Goal: Information Seeking & Learning: Learn about a topic

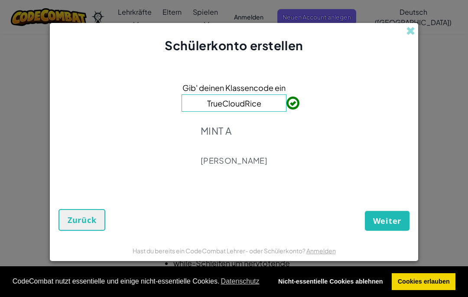
click at [275, 104] on input "TrueCloudRice" at bounding box center [233, 102] width 105 height 17
click at [276, 101] on input "TrueCloudRice" at bounding box center [233, 102] width 105 height 17
click at [273, 100] on input "TrueCloudRice" at bounding box center [233, 102] width 105 height 17
click at [388, 218] on span "Weiter" at bounding box center [387, 221] width 28 height 10
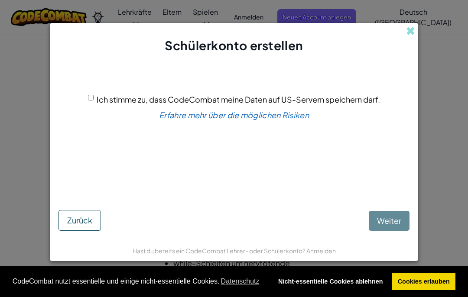
click at [93, 100] on input "Ich stimme zu, dass CodeCombat meine Daten auf US-Servern speichern darf." at bounding box center [91, 98] width 6 height 6
checkbox input "true"
click at [399, 218] on span "Weiter" at bounding box center [389, 221] width 24 height 10
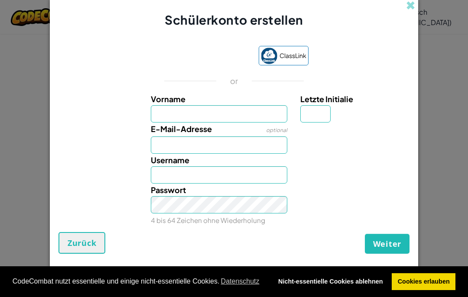
scroll to position [1, 0]
click at [233, 106] on input "Vorname" at bounding box center [219, 113] width 137 height 17
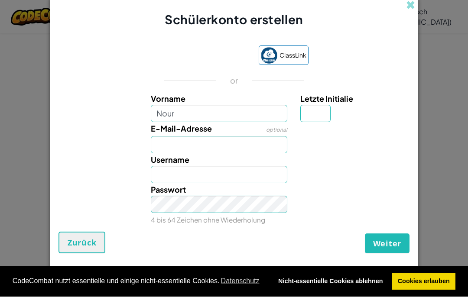
scroll to position [39, 0]
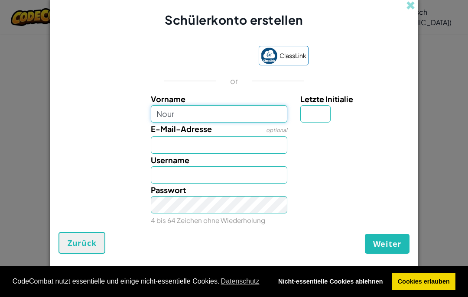
type input "Nour"
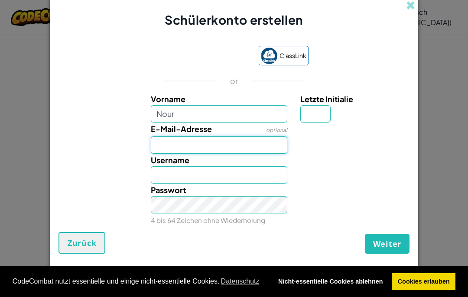
click at [219, 141] on input "E-Mail-Adresse" at bounding box center [219, 144] width 137 height 17
type input "Nour"
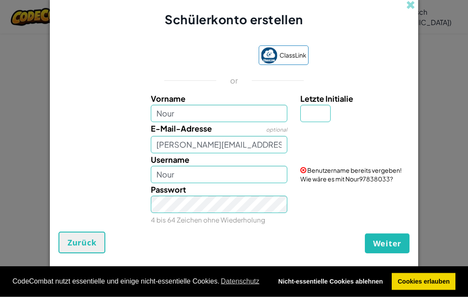
scroll to position [110, 0]
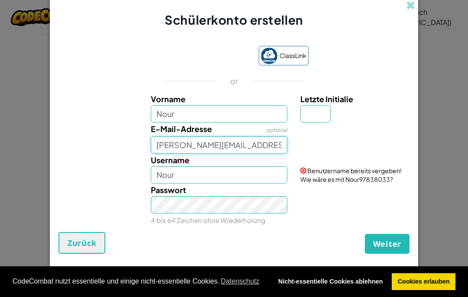
type input "saleh.hadad@winschulen.com"
click at [322, 120] on input "Letzte Initialie" at bounding box center [315, 113] width 30 height 17
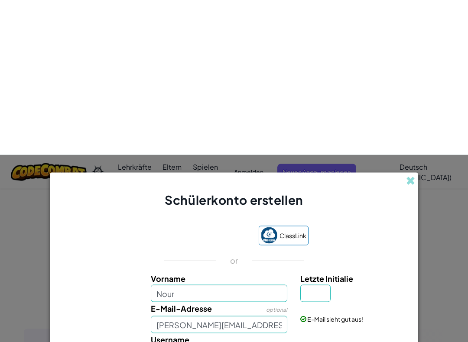
scroll to position [319, 0]
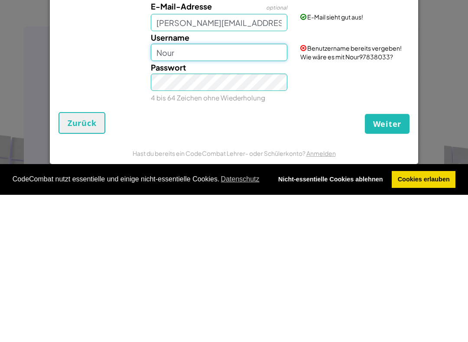
click at [242, 191] on input "Nour" at bounding box center [219, 199] width 137 height 17
type input "N"
type input "1"
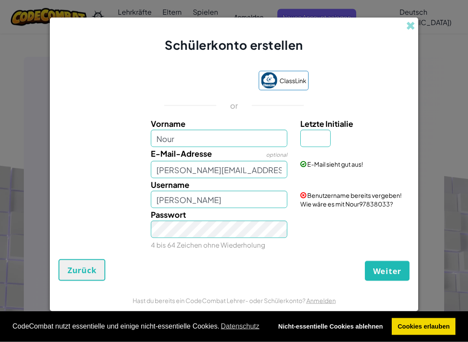
scroll to position [436, 0]
type input "Saleh"
click at [315, 137] on input "Letzte Initialie" at bounding box center [315, 138] width 30 height 17
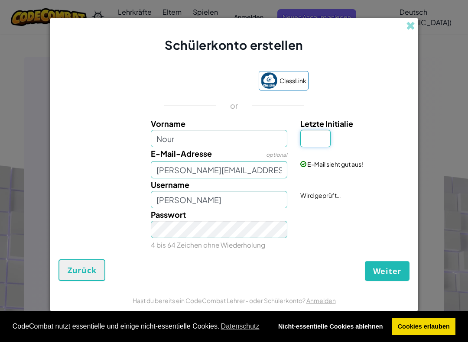
scroll to position [435, 0]
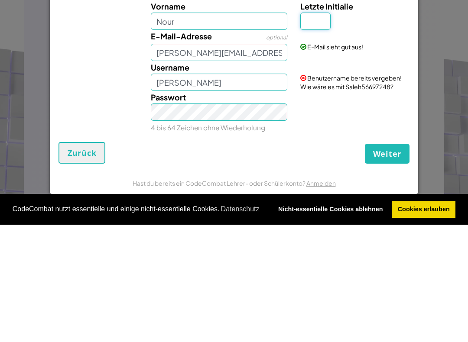
type input "H"
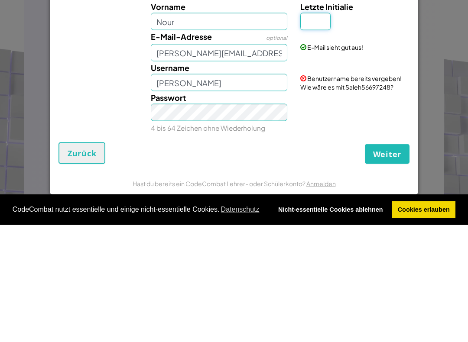
type input "h"
type input "H"
click at [361, 208] on div "Passwort 4 bis 64 Zeichen ohne Wiederholung" at bounding box center [233, 229] width 359 height 43
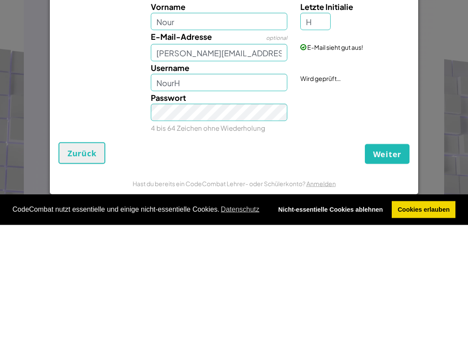
scroll to position [501, 0]
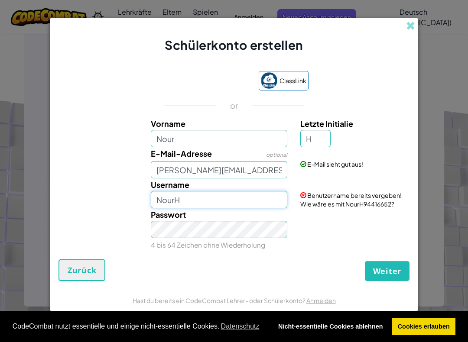
click at [192, 196] on input "NourH" at bounding box center [219, 199] width 137 height 17
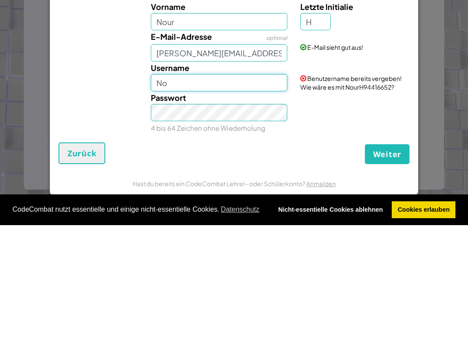
type input "N"
type input "S"
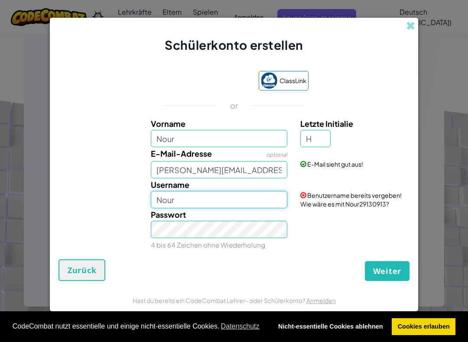
click at [261, 197] on input "Nour" at bounding box center [219, 199] width 137 height 17
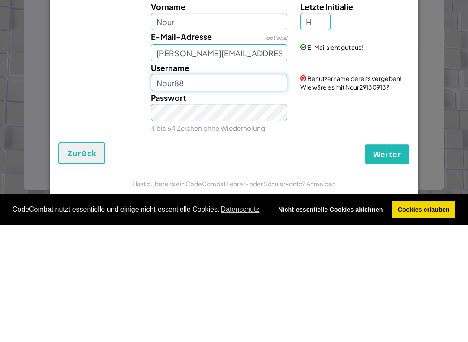
click at [160, 191] on input "Nour88" at bounding box center [219, 199] width 137 height 17
click at [203, 191] on input "Nour88" at bounding box center [219, 199] width 137 height 17
click at [159, 191] on input "Nour88" at bounding box center [219, 199] width 137 height 17
type input "SNour88"
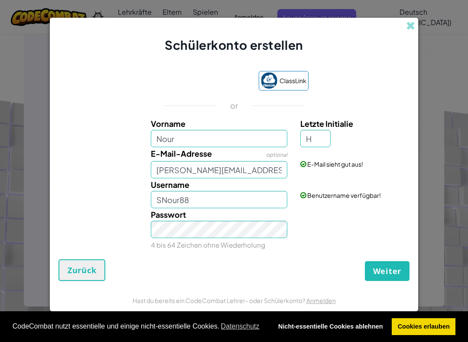
click at [387, 263] on button "Weiter" at bounding box center [387, 271] width 45 height 20
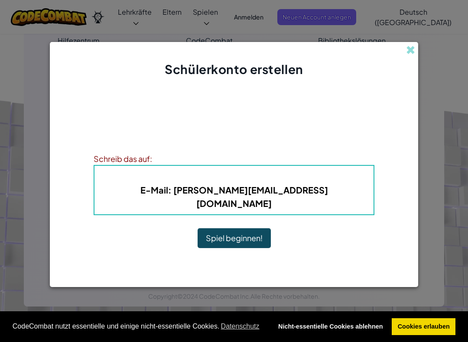
click at [249, 231] on button "Spiel beginnen!" at bounding box center [233, 238] width 73 height 20
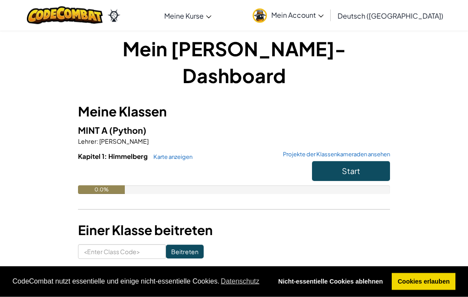
click at [323, 19] on span "Mein Account" at bounding box center [297, 14] width 52 height 9
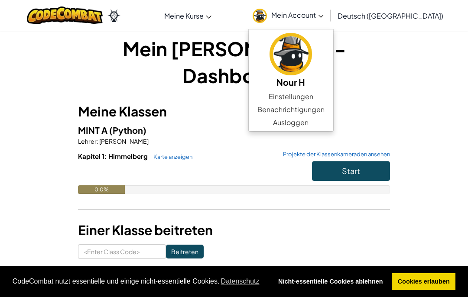
click at [312, 61] on img at bounding box center [290, 54] width 42 height 42
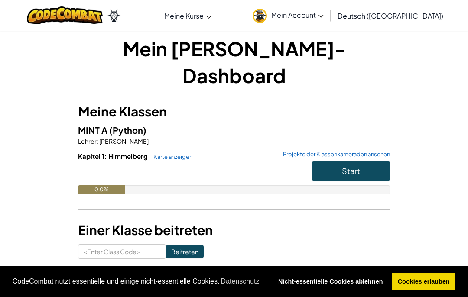
click at [362, 161] on button "Start" at bounding box center [351, 171] width 78 height 20
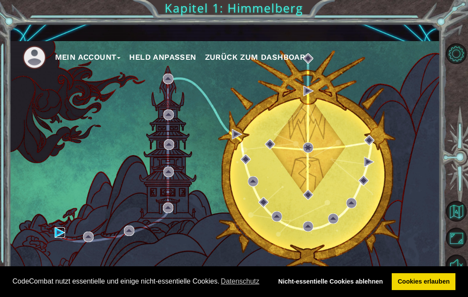
click at [56, 227] on img at bounding box center [60, 232] width 10 height 10
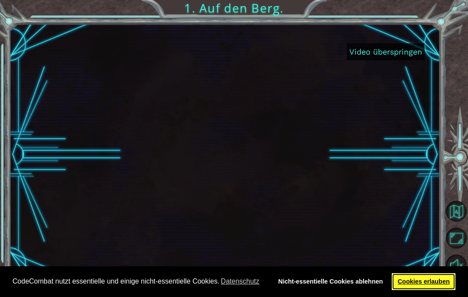
click at [432, 285] on link "Cookies erlauben" at bounding box center [423, 281] width 64 height 17
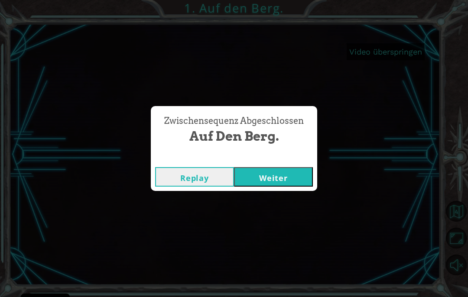
click at [287, 174] on button "Weiter" at bounding box center [273, 176] width 79 height 19
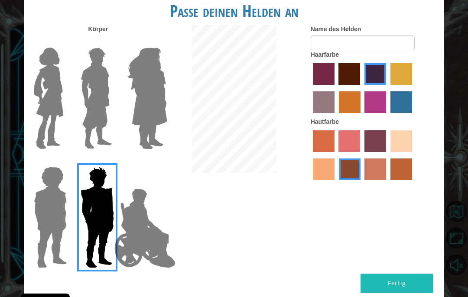
click at [67, 118] on img at bounding box center [48, 98] width 36 height 108
click at [64, 42] on input "Hero Connie" at bounding box center [64, 42] width 0 height 0
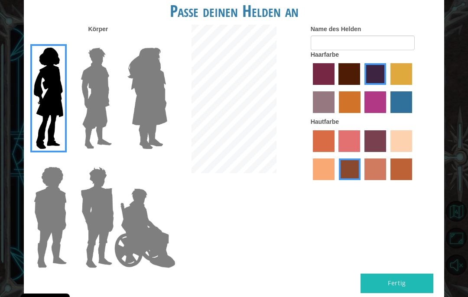
click at [100, 196] on img at bounding box center [97, 217] width 40 height 108
click at [111, 161] on input "Hero Garnet" at bounding box center [111, 161] width 0 height 0
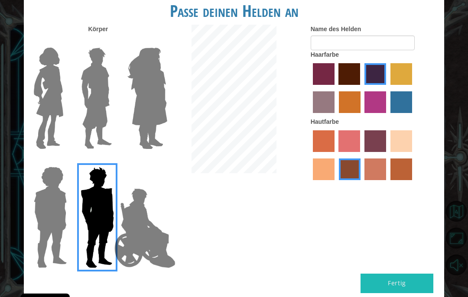
click at [53, 210] on img at bounding box center [50, 217] width 40 height 108
click at [64, 161] on input "Hero Steven" at bounding box center [64, 161] width 0 height 0
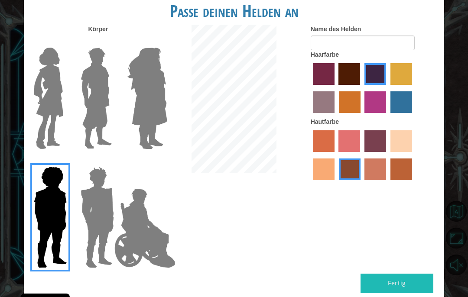
click at [101, 113] on img at bounding box center [96, 98] width 39 height 108
click at [111, 42] on input "Hero Lars" at bounding box center [111, 42] width 0 height 0
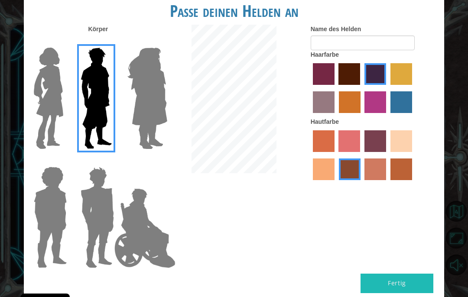
click at [139, 130] on img at bounding box center [147, 98] width 47 height 108
click at [157, 42] on input "Hero Amethyst" at bounding box center [157, 42] width 0 height 0
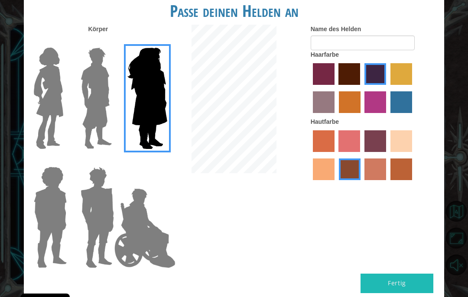
click at [97, 120] on img at bounding box center [96, 98] width 39 height 108
click at [111, 42] on input "Hero Lars" at bounding box center [111, 42] width 0 height 0
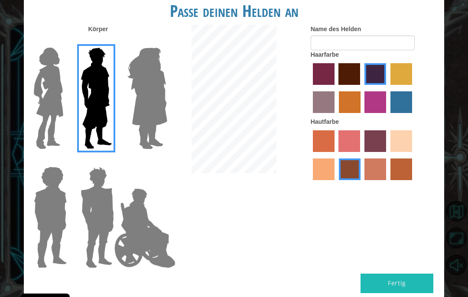
click at [92, 209] on img at bounding box center [97, 217] width 40 height 108
click at [111, 161] on input "Hero Garnet" at bounding box center [111, 161] width 0 height 0
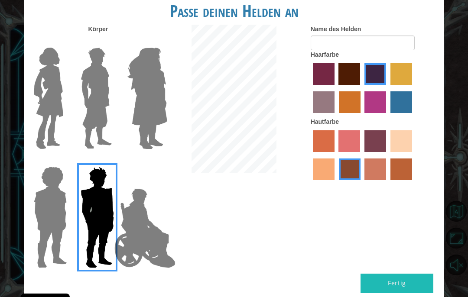
click at [84, 115] on img at bounding box center [96, 98] width 39 height 108
click at [111, 42] on input "Hero Lars" at bounding box center [111, 42] width 0 height 0
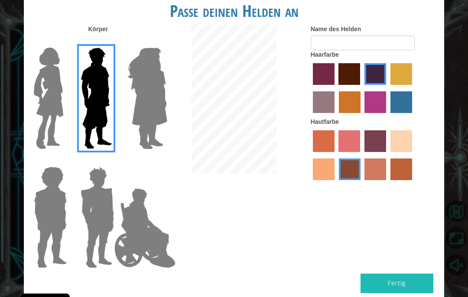
click at [40, 170] on img at bounding box center [50, 217] width 40 height 108
click at [64, 161] on input "Hero Steven" at bounding box center [64, 161] width 0 height 0
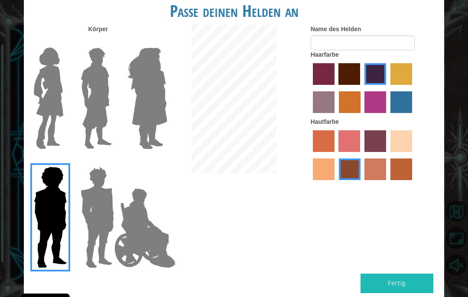
click at [85, 117] on img at bounding box center [96, 98] width 39 height 108
click at [111, 42] on input "Hero Lars" at bounding box center [111, 42] width 0 height 0
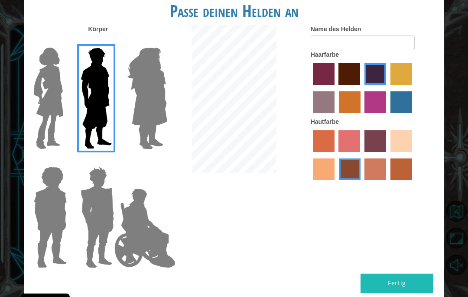
click at [334, 180] on label "tacao skin color" at bounding box center [324, 170] width 22 height 22
click at [413, 155] on input "tacao skin color" at bounding box center [413, 155] width 0 height 0
radio input "true"
click at [390, 152] on label "sandy beach skin color" at bounding box center [401, 141] width 22 height 22
click at [387, 155] on input "sandy beach skin color" at bounding box center [387, 155] width 0 height 0
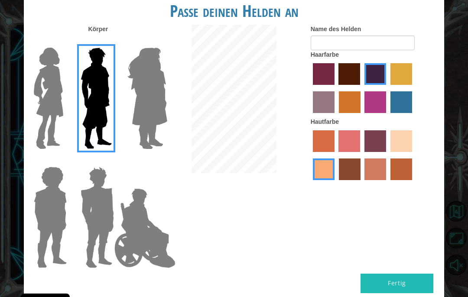
radio input "true"
click at [334, 180] on label "tacao skin color" at bounding box center [324, 170] width 22 height 22
click at [413, 155] on input "tacao skin color" at bounding box center [413, 155] width 0 height 0
radio input "true"
click at [398, 49] on input "Name des Helden" at bounding box center [363, 43] width 104 height 15
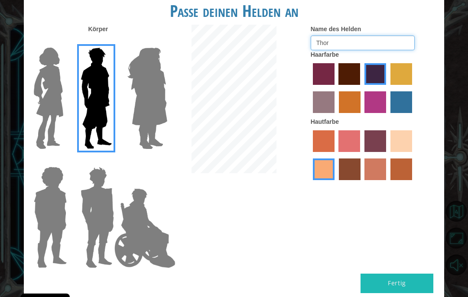
click at [356, 50] on input "Thor" at bounding box center [363, 43] width 104 height 15
click at [356, 50] on input "Thors sno" at bounding box center [363, 43] width 104 height 15
click at [346, 50] on input "[PERSON_NAME]" at bounding box center [363, 43] width 104 height 15
click at [388, 49] on input "[PERSON_NAME]!" at bounding box center [363, 43] width 104 height 15
type input "[PERSON_NAME]"
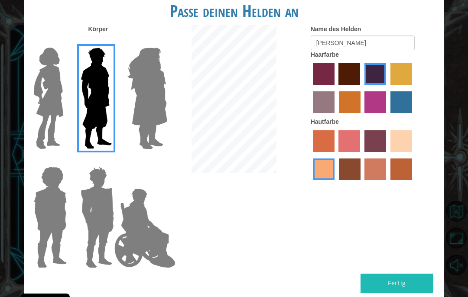
click at [426, 74] on div at bounding box center [374, 89] width 127 height 56
click at [411, 274] on button "Fertig" at bounding box center [396, 283] width 73 height 19
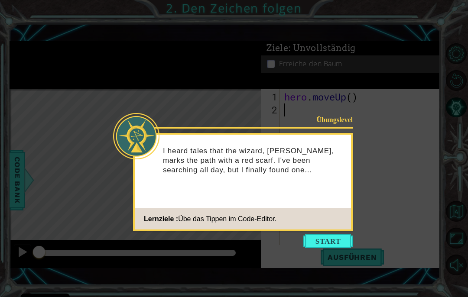
click at [343, 239] on button "Start" at bounding box center [327, 241] width 49 height 14
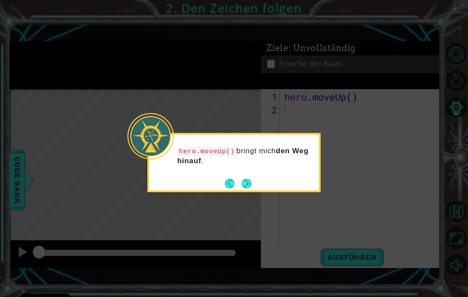
click at [241, 185] on button "Next" at bounding box center [246, 183] width 16 height 16
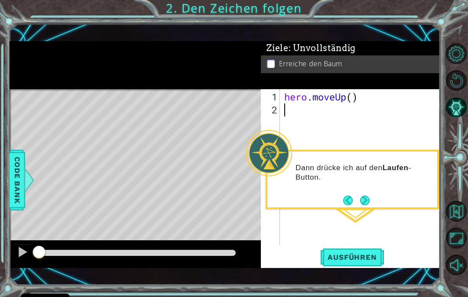
click at [362, 197] on button "Next" at bounding box center [364, 200] width 13 height 13
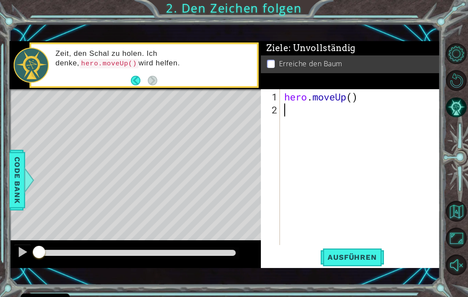
click at [347, 262] on button "Ausführen" at bounding box center [352, 258] width 66 height 18
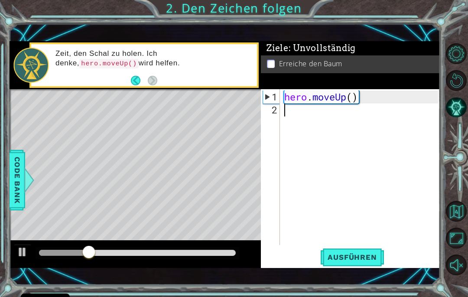
click at [364, 250] on button "Ausführen" at bounding box center [352, 258] width 66 height 18
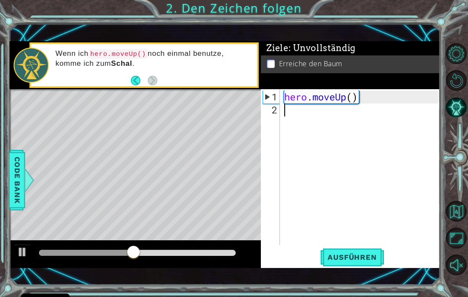
click at [274, 72] on div "Erreiche den Baum" at bounding box center [350, 64] width 179 height 18
click at [318, 116] on div "hero . moveUp ( )" at bounding box center [362, 182] width 160 height 182
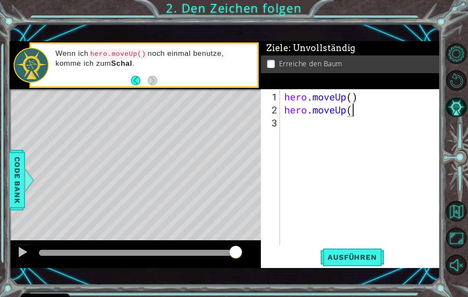
scroll to position [0, 3]
type textarea "hero.moveUp()"
click at [367, 251] on button "Ausführen" at bounding box center [352, 258] width 66 height 18
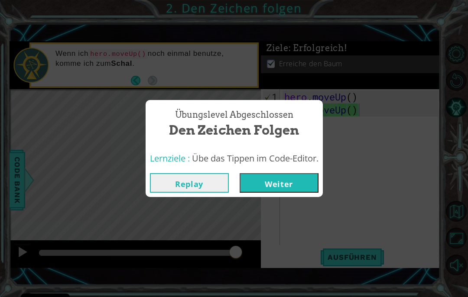
click at [300, 181] on button "Weiter" at bounding box center [278, 182] width 79 height 19
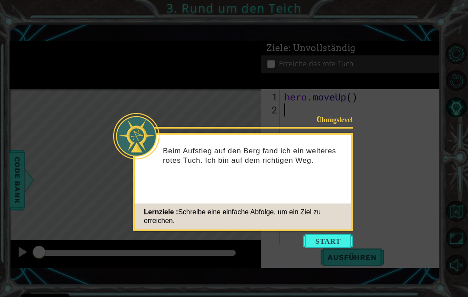
click at [326, 237] on button "Start" at bounding box center [327, 241] width 49 height 14
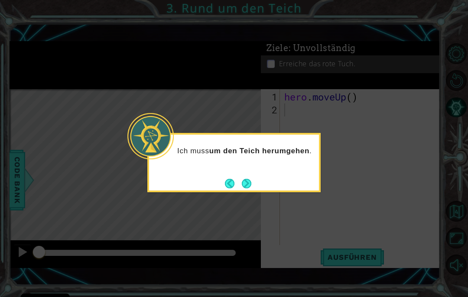
click at [250, 178] on button "Next" at bounding box center [246, 183] width 10 height 10
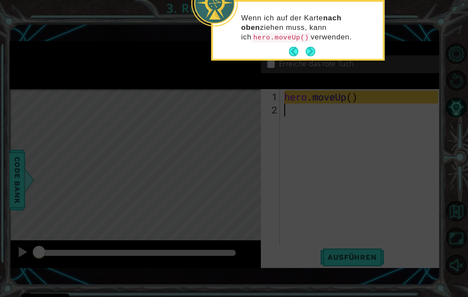
click at [314, 46] on button "Next" at bounding box center [310, 51] width 15 height 15
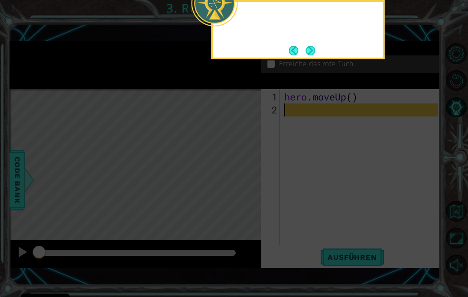
click at [304, 54] on button "Back" at bounding box center [297, 51] width 17 height 10
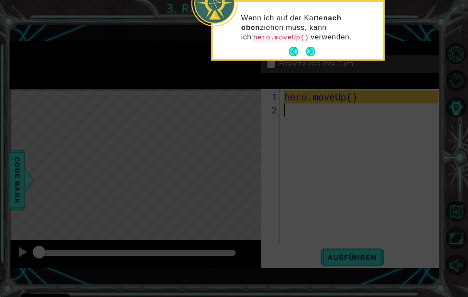
click at [291, 52] on button "Back" at bounding box center [297, 52] width 17 height 10
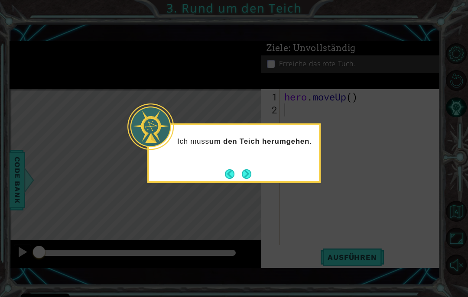
click at [252, 169] on button "Next" at bounding box center [246, 174] width 16 height 16
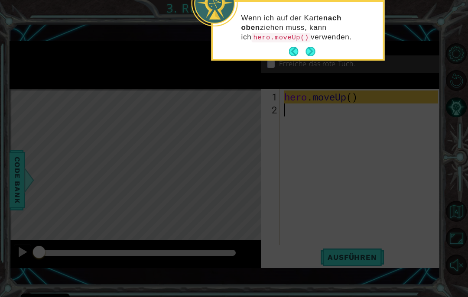
click at [311, 52] on button "Next" at bounding box center [310, 52] width 16 height 16
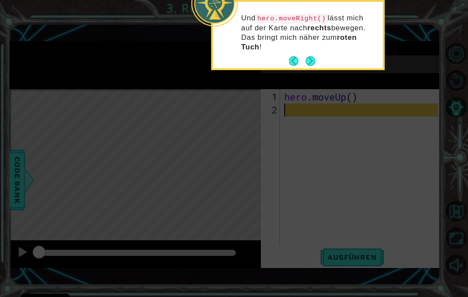
click at [314, 55] on button "Next" at bounding box center [310, 61] width 15 height 15
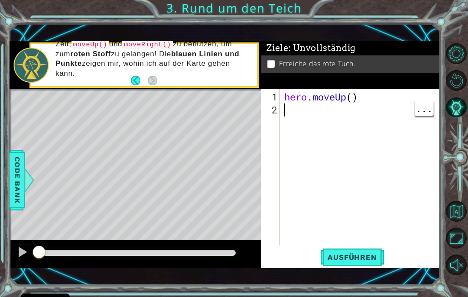
click at [376, 255] on span "Ausführen" at bounding box center [352, 257] width 66 height 9
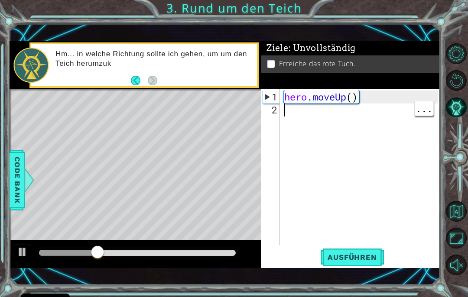
click at [341, 116] on div "hero . moveUp ( )" at bounding box center [362, 182] width 160 height 182
click at [342, 115] on div "hero . moveUp ( )" at bounding box center [362, 182] width 160 height 182
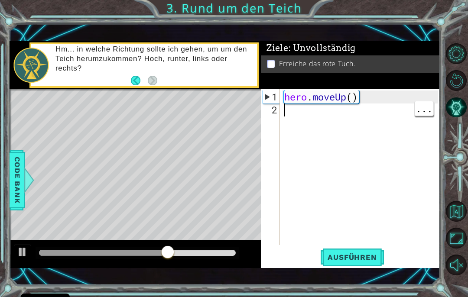
click at [327, 114] on div "hero . moveUp ( )" at bounding box center [362, 182] width 160 height 182
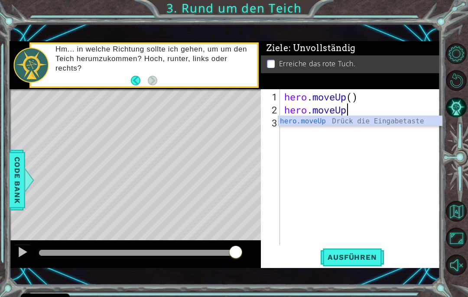
scroll to position [0, 3]
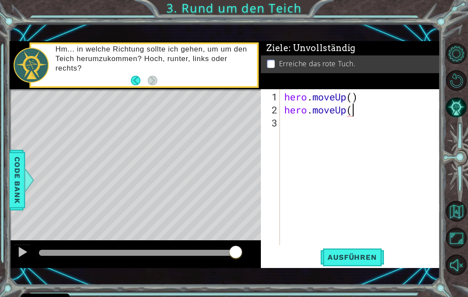
type textarea "hero.moveUp()"
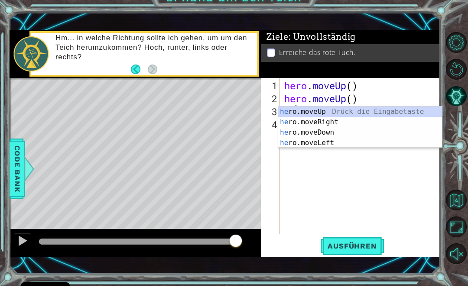
scroll to position [0, 0]
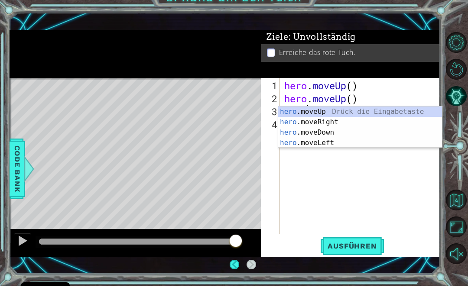
type textarea "hero"
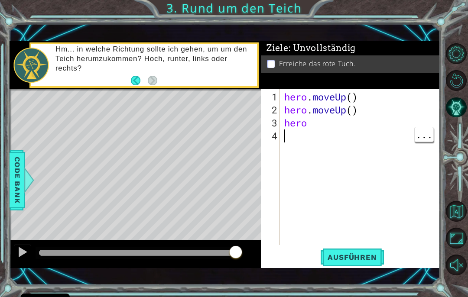
scroll to position [0, 0]
click at [340, 164] on div "hero . moveUp ( ) hero . moveUp ( ) hero" at bounding box center [362, 182] width 160 height 182
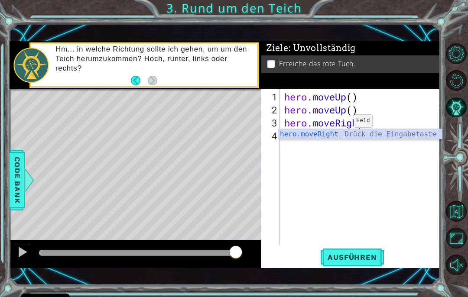
scroll to position [0, 3]
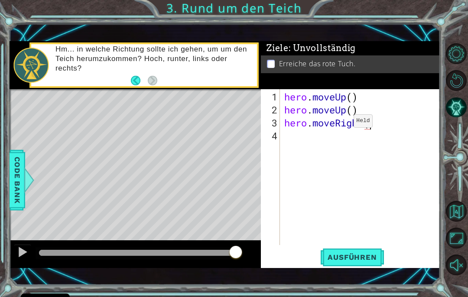
type textarea "hero.moveRight()"
click at [360, 255] on span "Ausführen" at bounding box center [352, 257] width 66 height 9
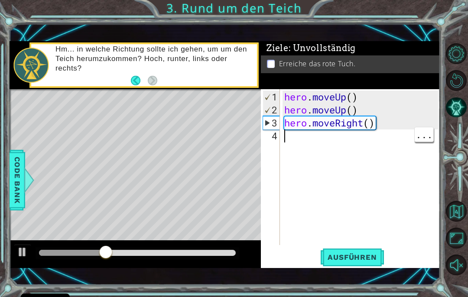
click at [344, 143] on div "hero . moveUp ( ) hero . moveUp ( ) hero . moveRight ( )" at bounding box center [362, 182] width 160 height 182
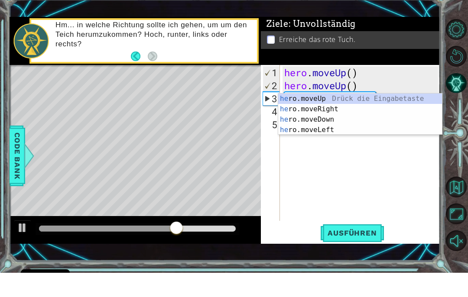
scroll to position [0, 0]
type textarea "hero."
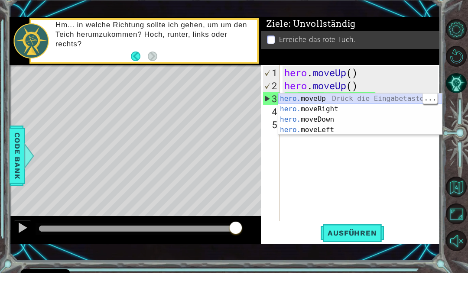
click at [316, 118] on div "hero. moveUp Drück die Eingabetaste hero. moveRight Drück die Eingabetaste hero…" at bounding box center [360, 149] width 164 height 62
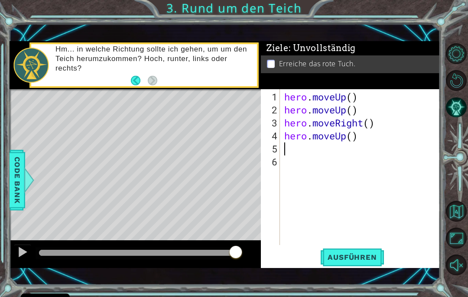
click at [364, 251] on button "Ausführen" at bounding box center [352, 258] width 66 height 18
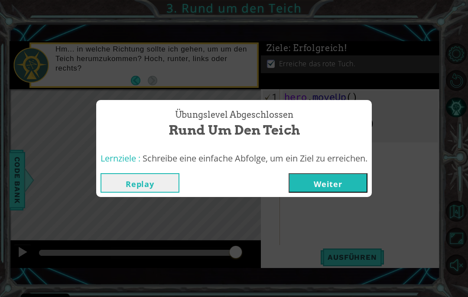
click at [352, 183] on button "Weiter" at bounding box center [327, 182] width 79 height 19
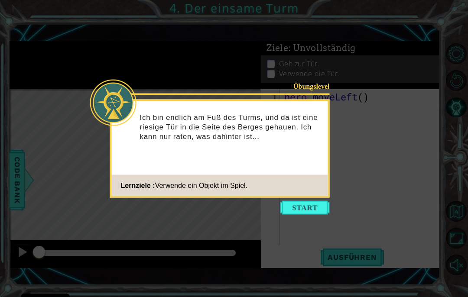
click at [304, 202] on button "Start" at bounding box center [304, 208] width 49 height 14
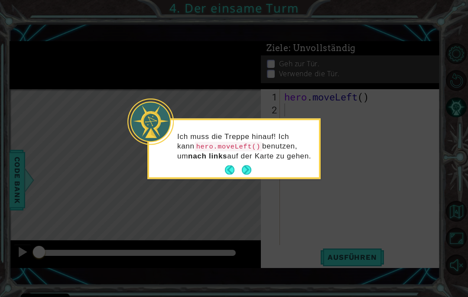
click at [251, 163] on button "Next" at bounding box center [246, 170] width 15 height 15
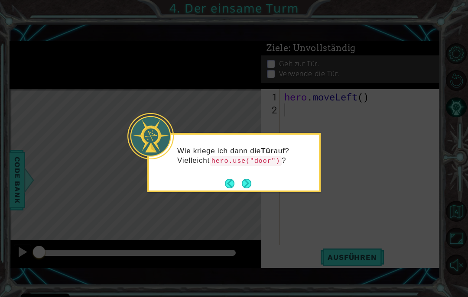
click at [251, 187] on button "Next" at bounding box center [246, 183] width 16 height 16
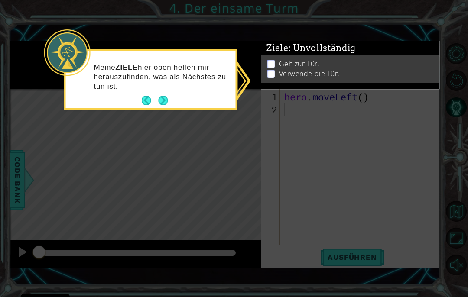
click at [168, 95] on button "Next" at bounding box center [163, 101] width 16 height 16
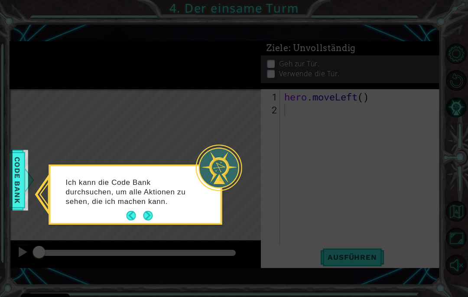
click at [151, 212] on button "Next" at bounding box center [148, 216] width 16 height 16
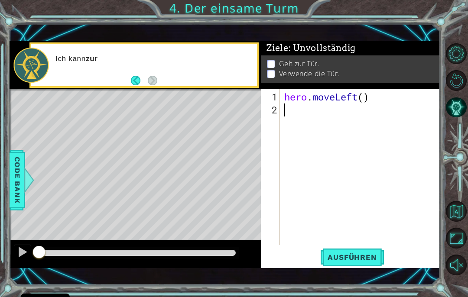
click at [150, 202] on div "Level Map" at bounding box center [210, 216] width 400 height 255
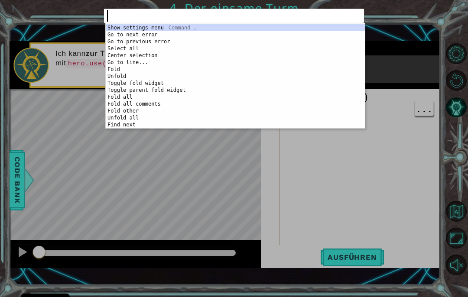
click at [365, 140] on div "1 ההההההההההההההההההההההההההההההההההההההההההההההההההההההההההההההההההההההההההההה…" at bounding box center [234, 148] width 468 height 297
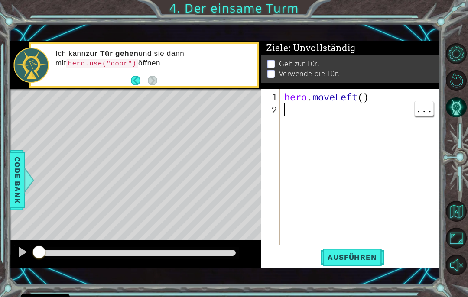
click at [325, 107] on div "hero . moveLeft ( )" at bounding box center [362, 182] width 160 height 182
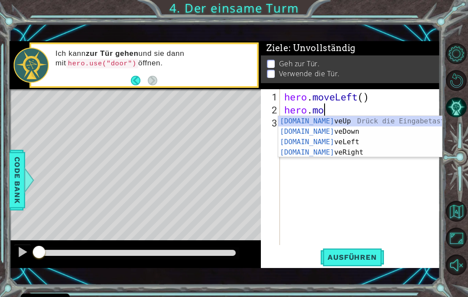
scroll to position [0, 2]
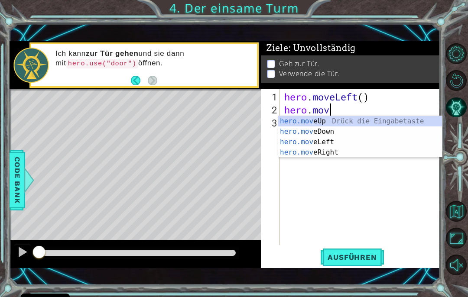
type textarea "hero.move"
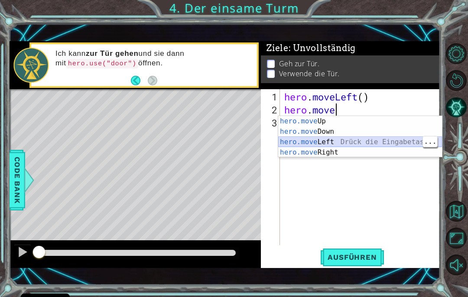
click at [341, 141] on div "hero.move Up Drück die Eingabetaste hero.move Down Drück die Eingabetaste hero.…" at bounding box center [360, 147] width 164 height 62
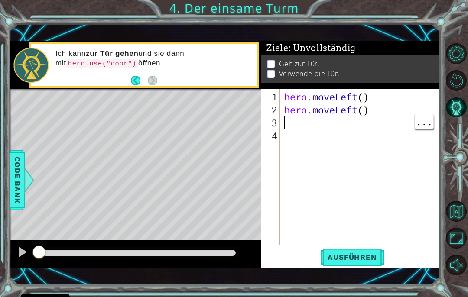
click at [314, 124] on div "hero . moveLeft ( ) hero . moveLeft ( )" at bounding box center [362, 182] width 160 height 182
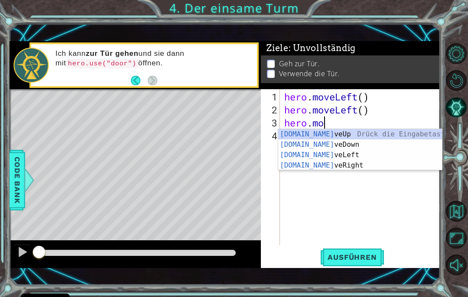
scroll to position [0, 2]
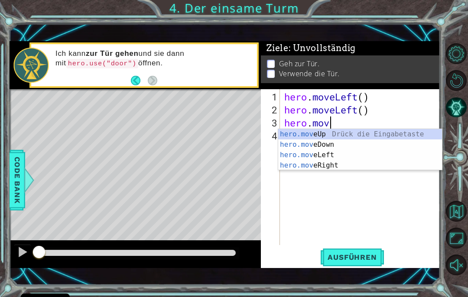
type textarea "hero.move"
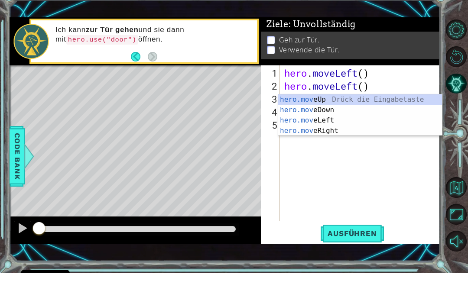
type textarea "hero.move"
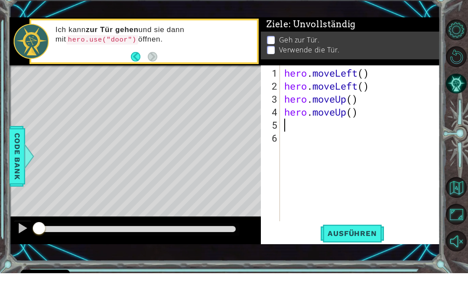
scroll to position [0, 0]
click at [359, 253] on span "Ausführen" at bounding box center [352, 257] width 66 height 9
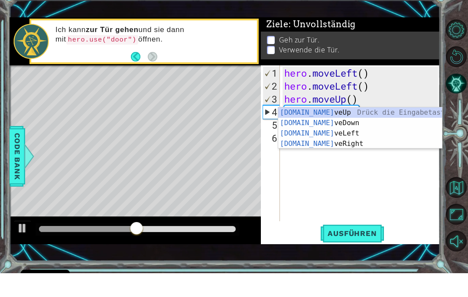
scroll to position [0, 2]
type textarea "hero.move"
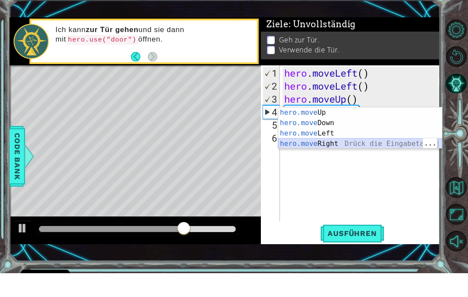
click at [390, 143] on div "hero.move Up Drück die Eingabetaste hero.move Down Drück die Eingabetaste hero.…" at bounding box center [360, 162] width 164 height 62
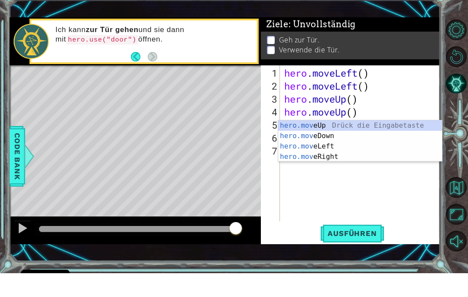
type textarea "hero.move"
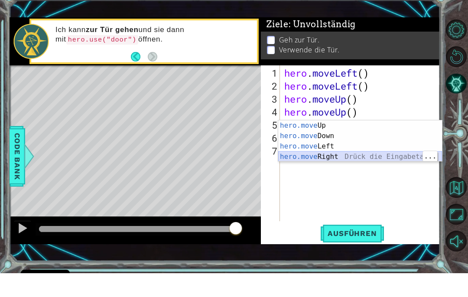
click at [394, 159] on div "hero.move Up Drück die Eingabetaste hero.move Down Drück die Eingabetaste hero.…" at bounding box center [360, 175] width 164 height 62
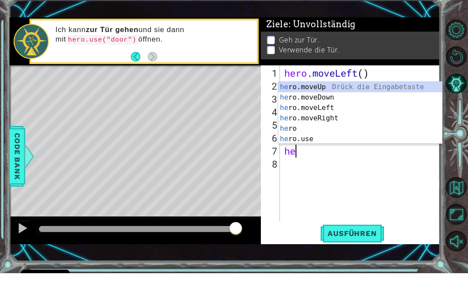
scroll to position [0, 0]
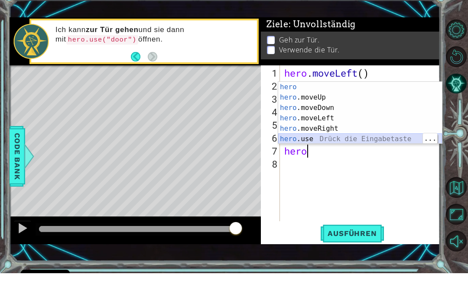
click at [326, 142] on div "hero Drück die Eingabetaste hero .moveUp Drück die Eingabetaste hero .moveDown …" at bounding box center [360, 147] width 164 height 83
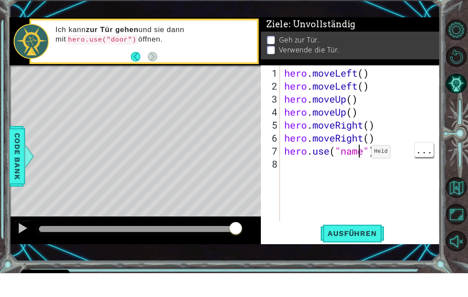
click at [358, 155] on div "hero . moveLeft ( ) hero . moveLeft ( ) hero . moveUp ( ) hero . moveUp ( ) her…" at bounding box center [362, 182] width 160 height 182
click at [361, 153] on div "hero . moveLeft ( ) hero . moveLeft ( ) hero . moveUp ( ) hero . moveUp ( ) her…" at bounding box center [362, 182] width 160 height 182
click at [363, 152] on div "hero . moveLeft ( ) hero . moveLeft ( ) hero . moveUp ( ) hero . moveUp ( ) her…" at bounding box center [362, 182] width 160 height 182
type textarea "hero.use("door")"
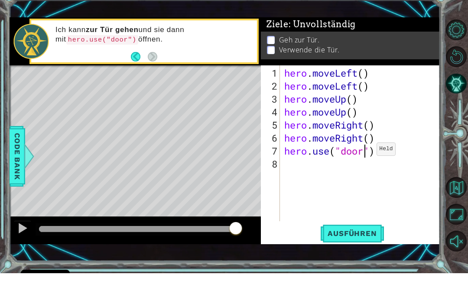
click at [366, 249] on button "Ausführen" at bounding box center [352, 258] width 66 height 18
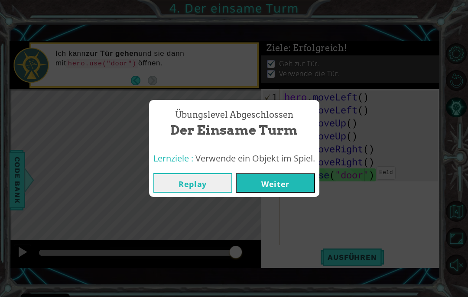
click at [288, 177] on button "Weiter" at bounding box center [275, 182] width 79 height 19
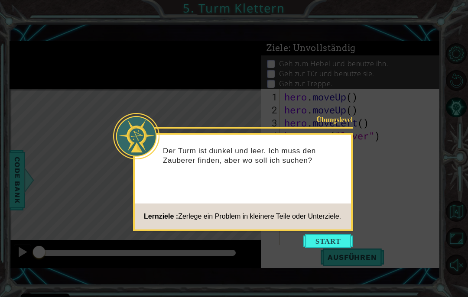
click at [330, 230] on div "Übungslevel Der Turm ist dunkel und leer. Ich muss den Zauberer finden, aber wo…" at bounding box center [243, 182] width 220 height 98
click at [325, 235] on button "Start" at bounding box center [327, 241] width 49 height 14
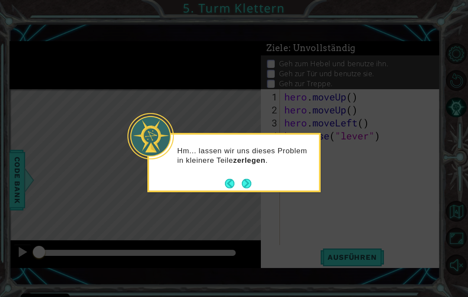
click at [244, 181] on button "Next" at bounding box center [246, 184] width 12 height 12
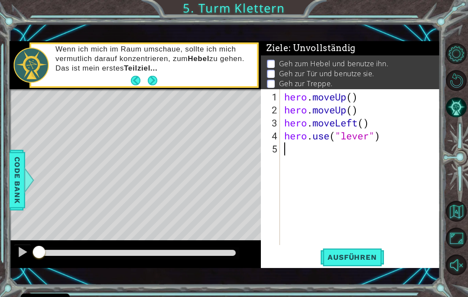
click at [353, 253] on span "Ausführen" at bounding box center [352, 257] width 66 height 9
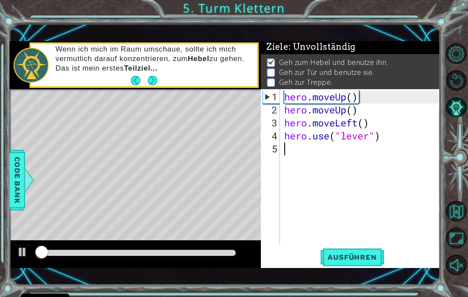
scroll to position [2, 0]
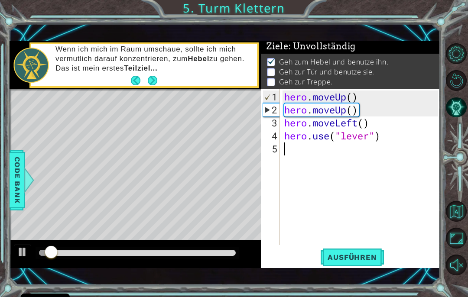
click at [157, 83] on button "Next" at bounding box center [152, 80] width 15 height 15
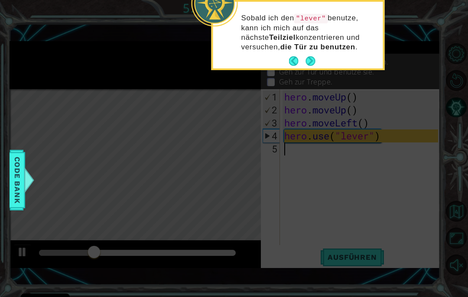
click at [311, 64] on button "Next" at bounding box center [310, 61] width 15 height 15
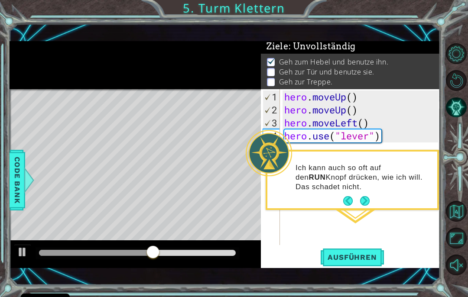
click at [361, 203] on button "Next" at bounding box center [365, 201] width 12 height 12
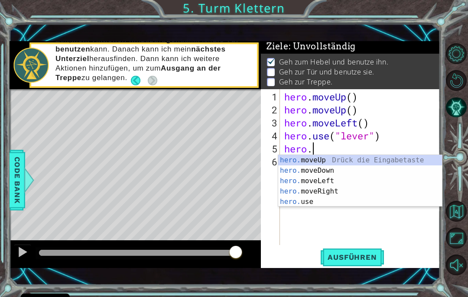
scroll to position [0, 1]
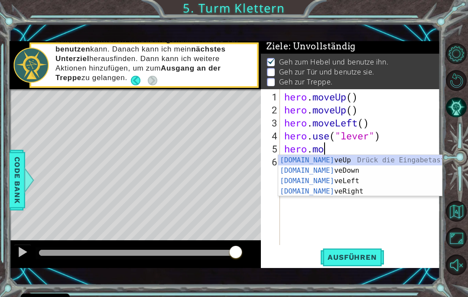
type textarea "hero.mov"
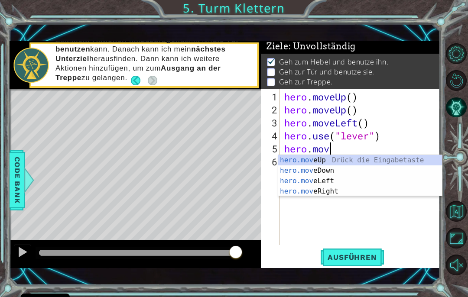
scroll to position [0, 2]
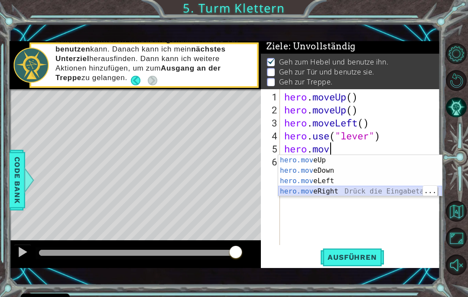
click at [347, 194] on div "hero.mov eUp Drück die Eingabetaste hero.mov eDown Drück die Eingabetaste hero.…" at bounding box center [360, 186] width 164 height 62
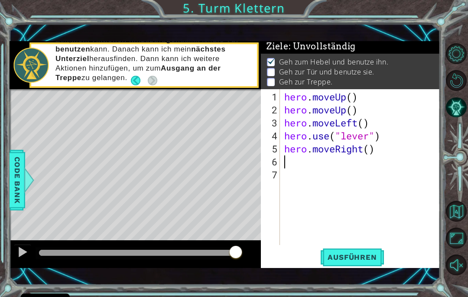
click at [350, 255] on span "Ausführen" at bounding box center [352, 257] width 66 height 9
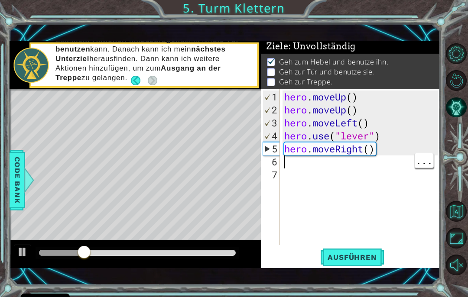
click at [346, 164] on div "hero . moveUp ( ) hero . moveUp ( ) hero . moveLeft ( ) hero . use ( "lever" ) …" at bounding box center [362, 182] width 160 height 182
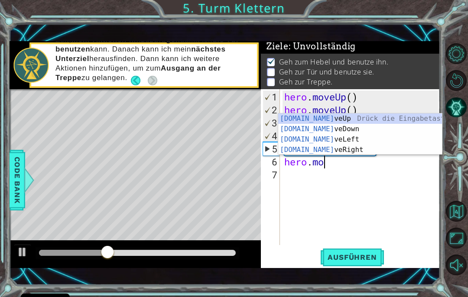
scroll to position [0, 2]
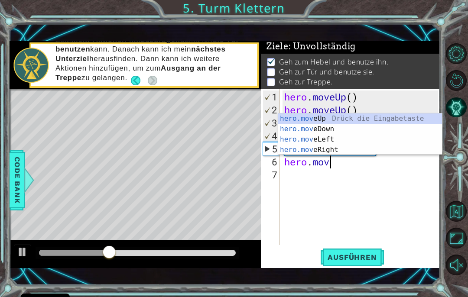
type textarea "hero.move"
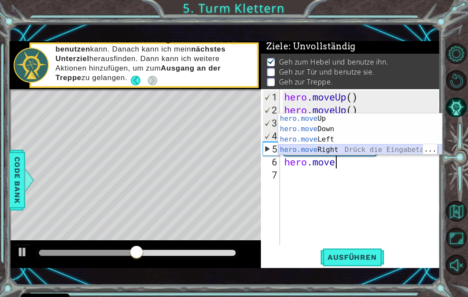
click at [358, 150] on div "hero.move Up Drück die Eingabetaste hero.move Down Drück die Eingabetaste hero.…" at bounding box center [360, 144] width 164 height 62
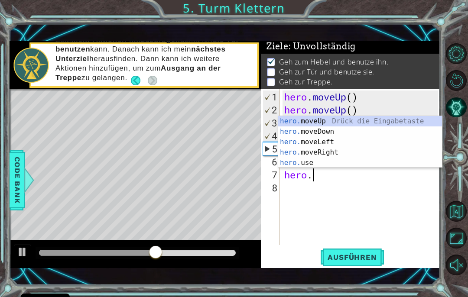
scroll to position [0, 1]
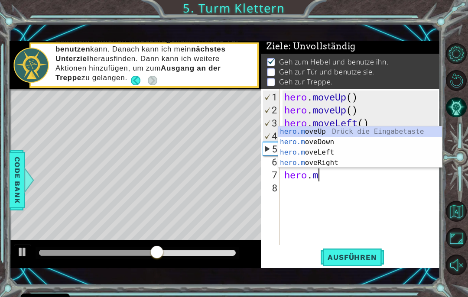
type textarea "[DOMAIN_NAME]"
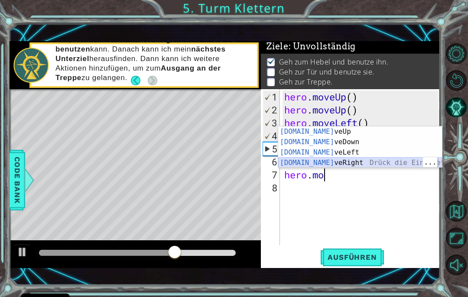
click at [359, 164] on div "[DOMAIN_NAME] veUp [PERSON_NAME] die Eingabetaste [DOMAIN_NAME] veDown Drück di…" at bounding box center [360, 157] width 164 height 62
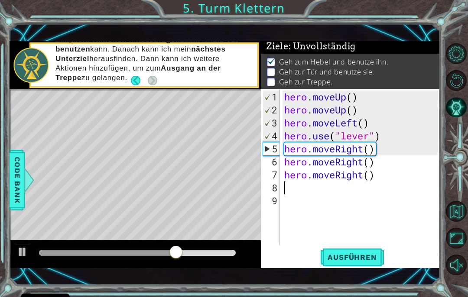
scroll to position [0, 0]
click at [365, 254] on span "Ausführen" at bounding box center [352, 257] width 66 height 9
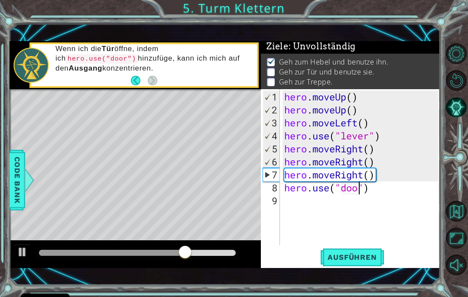
scroll to position [0, 4]
type textarea "hero.use("door")"
click at [364, 249] on button "Ausführen" at bounding box center [352, 258] width 66 height 18
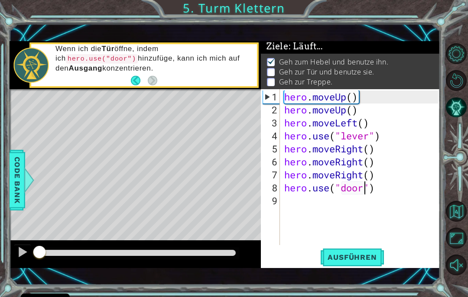
scroll to position [2, 0]
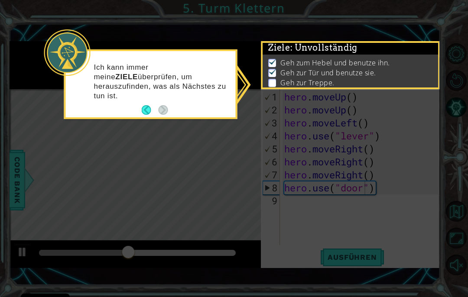
click at [334, 207] on icon at bounding box center [234, 148] width 468 height 297
click at [167, 107] on footer at bounding box center [155, 110] width 26 height 13
click at [316, 67] on p "Geh zum Hebel und benutze ihn." at bounding box center [335, 63] width 110 height 10
click at [79, 73] on div at bounding box center [67, 52] width 46 height 46
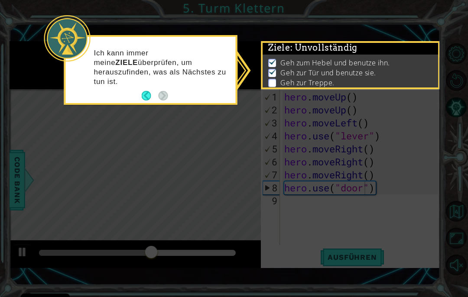
click at [235, 79] on div "Ich kann immer meine ZIELE überprüfen, um herauszufinden, was als Nächstes zu t…" at bounding box center [151, 71] width 170 height 63
click at [237, 68] on div "Ich kann immer meine ZIELE überprüfen, um herauszufinden, was als Nächstes zu t…" at bounding box center [150, 70] width 173 height 70
click at [301, 55] on div "Geh zum Hebel und benutze ihn. Geh zur Tür und benutze sie. Geh zur [GEOGRAPHIC…" at bounding box center [349, 74] width 175 height 38
click at [279, 82] on li "Geh zur Treppe." at bounding box center [351, 83] width 166 height 10
click at [272, 84] on p at bounding box center [272, 83] width 8 height 8
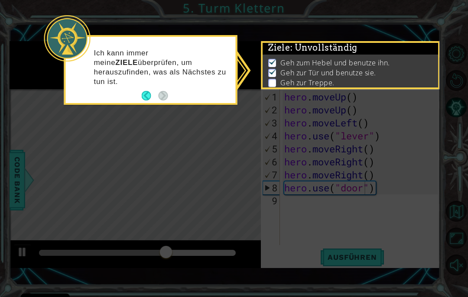
click at [235, 71] on div "Ich kann immer meine ZIELE überprüfen, um herauszufinden, was als Nächstes zu t…" at bounding box center [151, 71] width 170 height 63
click at [306, 219] on icon at bounding box center [234, 148] width 468 height 297
click at [58, 35] on div at bounding box center [67, 38] width 46 height 46
click at [14, 170] on icon at bounding box center [234, 148] width 468 height 297
click at [147, 91] on button "Back" at bounding box center [150, 96] width 17 height 10
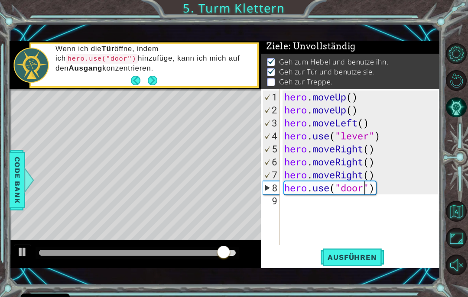
click at [152, 80] on button "Next" at bounding box center [152, 80] width 15 height 15
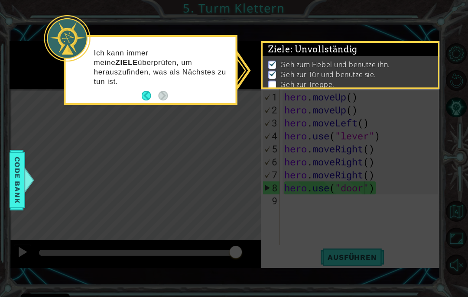
click at [376, 197] on icon at bounding box center [234, 148] width 468 height 297
click at [146, 91] on button "Back" at bounding box center [150, 96] width 17 height 10
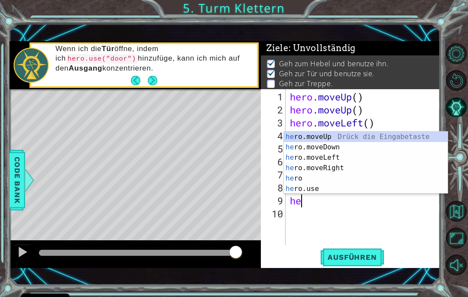
scroll to position [0, 0]
type textarea "hero"
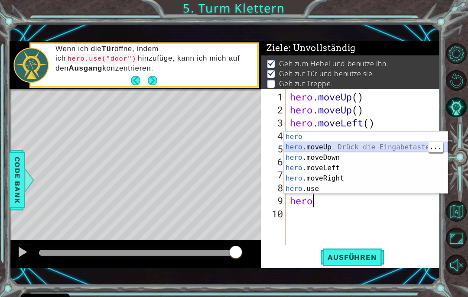
click at [328, 149] on div "hero Drück die Eingabetaste hero .moveUp Drück die Eingabetaste hero .moveDown …" at bounding box center [366, 173] width 164 height 83
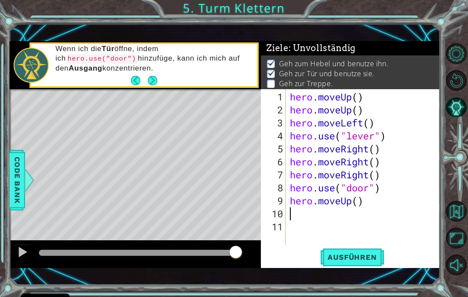
scroll to position [0, 0]
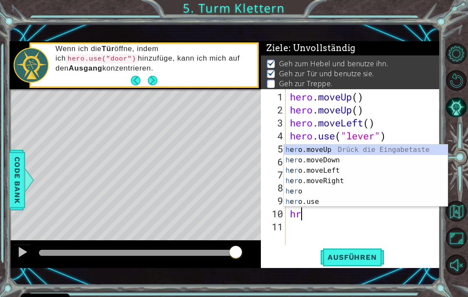
type textarea "hro"
click at [359, 149] on div "h e ro .moveUp Drück die Eingabetaste h e ro .moveDown Drück die Eingabetaste h…" at bounding box center [366, 186] width 164 height 83
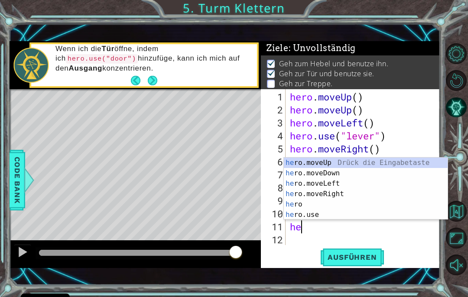
type textarea "hero"
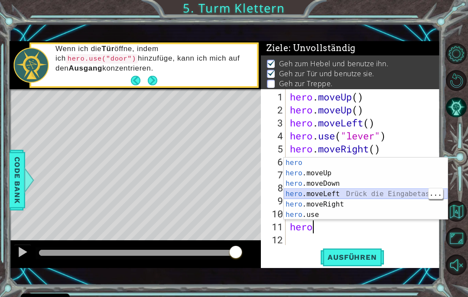
click at [350, 194] on div "hero Drück die Eingabetaste hero .moveUp Drück die Eingabetaste hero .moveDown …" at bounding box center [366, 199] width 164 height 83
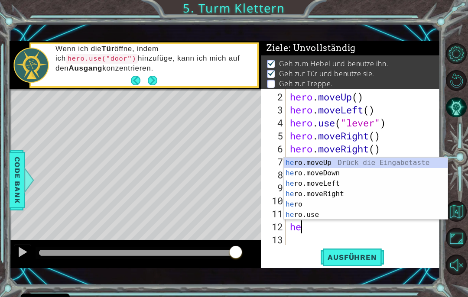
type textarea "hero"
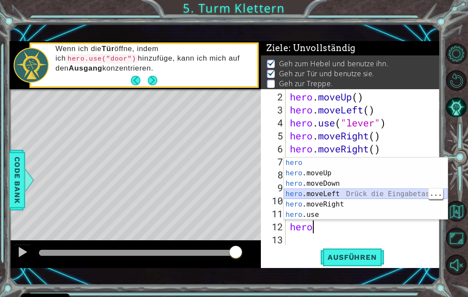
click at [347, 194] on div "hero Drück die Eingabetaste hero .moveUp Drück die Eingabetaste hero .moveDown …" at bounding box center [366, 199] width 164 height 83
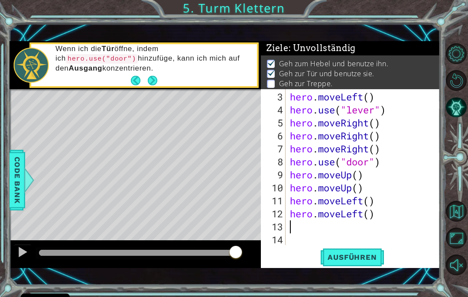
scroll to position [26, 0]
click at [362, 255] on span "Ausführen" at bounding box center [352, 257] width 66 height 9
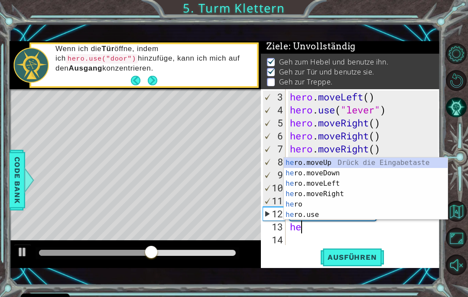
scroll to position [0, 0]
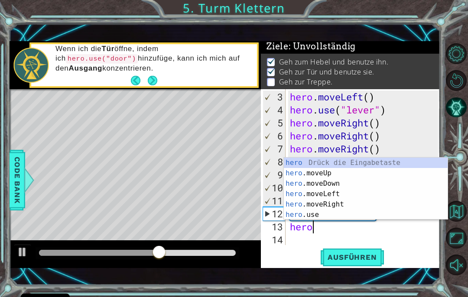
type textarea "hero."
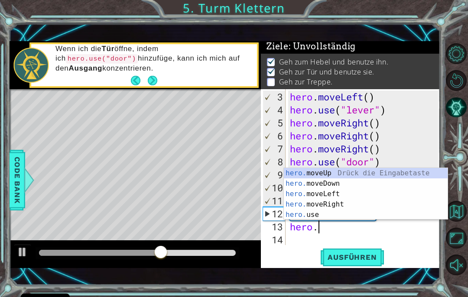
scroll to position [0, 1]
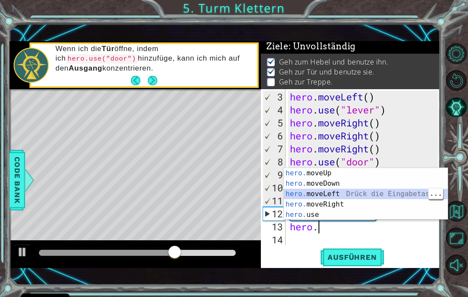
click at [362, 191] on div "hero. moveUp Drück die Eingabetaste hero. moveDown Drück die Eingabetaste hero.…" at bounding box center [366, 204] width 164 height 73
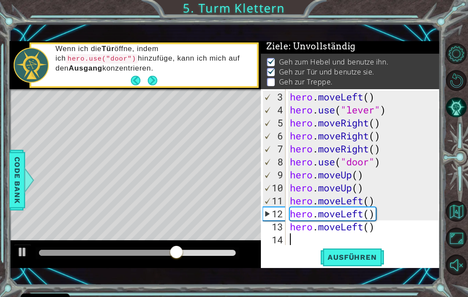
scroll to position [39, 0]
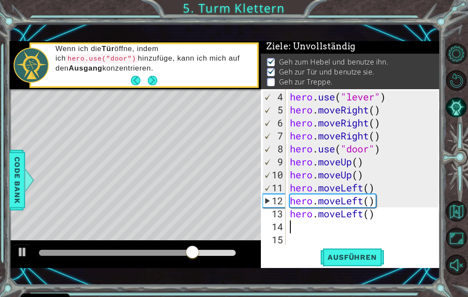
click at [369, 257] on span "Ausführen" at bounding box center [352, 257] width 66 height 9
click at [370, 254] on span "Ausführen" at bounding box center [352, 257] width 66 height 9
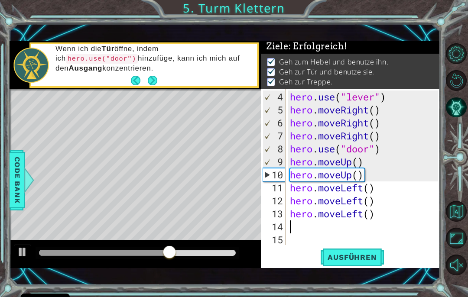
click at [152, 81] on button "Next" at bounding box center [153, 80] width 16 height 16
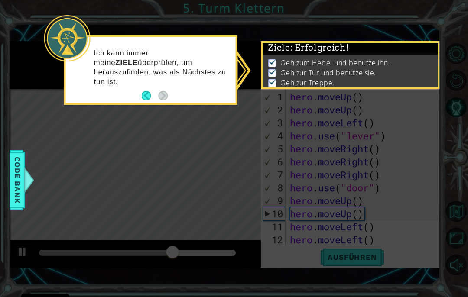
scroll to position [0, 0]
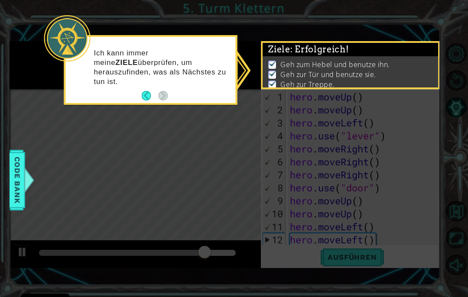
click at [146, 91] on button "Back" at bounding box center [150, 96] width 17 height 10
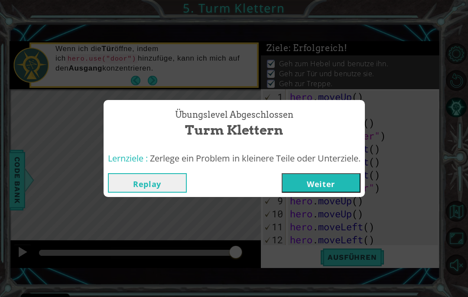
click at [340, 184] on button "Weiter" at bounding box center [320, 182] width 79 height 19
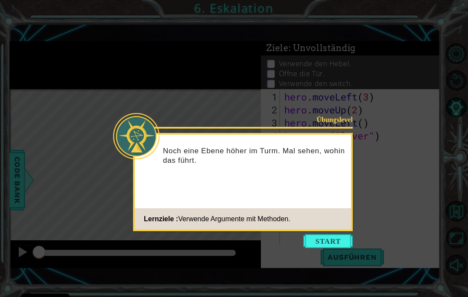
click at [330, 231] on div "Übungslevel Noch eine Ebene höher im Turm. Mal sehen, wohin das führt. Lernziel…" at bounding box center [243, 182] width 220 height 98
click at [329, 239] on button "Start" at bounding box center [327, 241] width 49 height 14
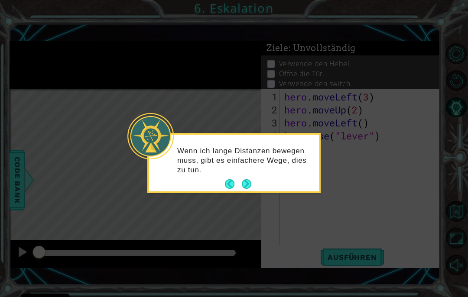
click at [249, 179] on button "Next" at bounding box center [246, 184] width 13 height 13
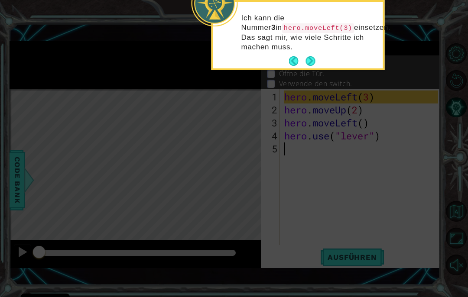
click at [314, 67] on button "Next" at bounding box center [310, 61] width 12 height 12
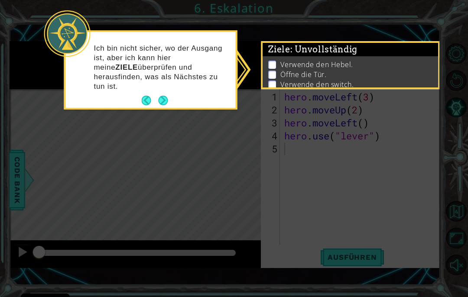
click at [168, 95] on button "Next" at bounding box center [163, 100] width 10 height 10
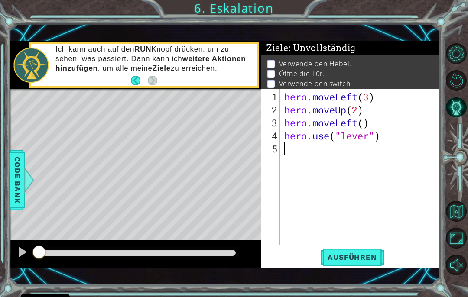
click at [346, 257] on span "Ausführen" at bounding box center [352, 257] width 66 height 9
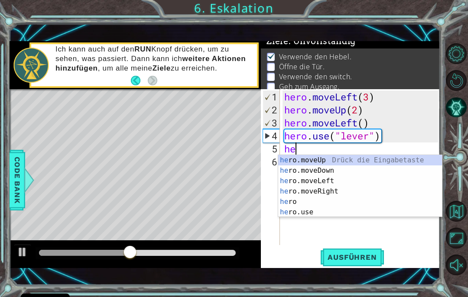
scroll to position [0, 0]
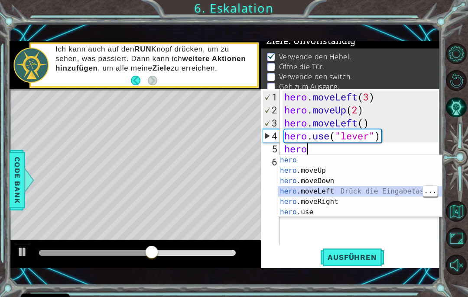
click at [345, 188] on div "hero Drück die Eingabetaste hero .moveUp Drück die Eingabetaste hero .moveDown …" at bounding box center [360, 196] width 164 height 83
type textarea "hero.moveLeft(1)"
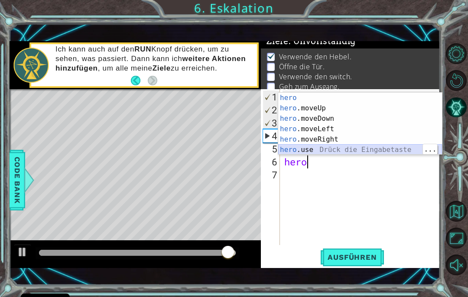
click at [338, 148] on div "hero Drück die Eingabetaste hero .moveUp Drück die Eingabetaste hero .moveDown …" at bounding box center [360, 134] width 164 height 83
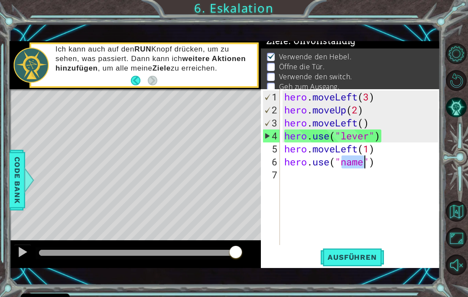
scroll to position [0, 3]
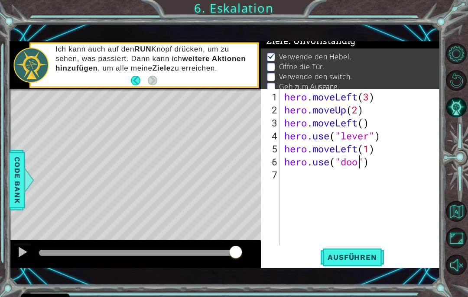
type textarea "hero.use("door")"
click at [356, 252] on button "Ausführen" at bounding box center [352, 258] width 66 height 18
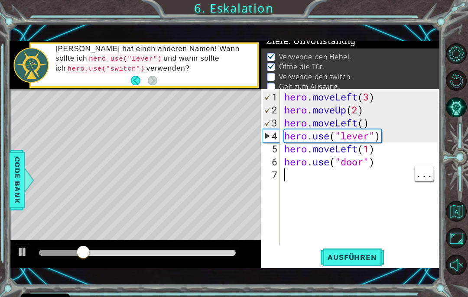
click at [334, 176] on div "hero . moveLeft ( 3 ) hero . moveUp ( 2 ) hero . moveLeft ( ) hero . use ( "lev…" at bounding box center [362, 182] width 160 height 182
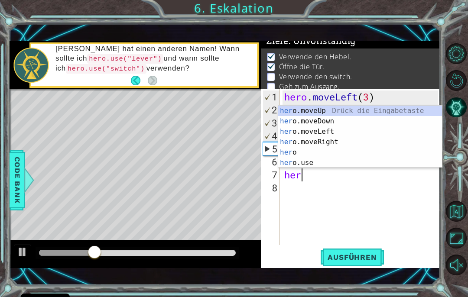
scroll to position [0, 0]
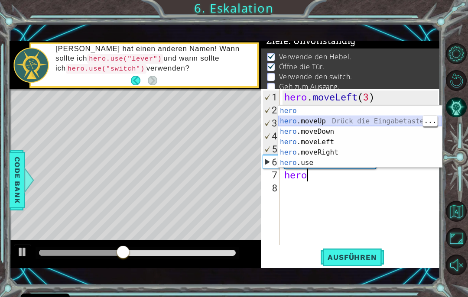
click at [366, 119] on div "hero Drück die Eingabetaste hero .moveUp Drück die Eingabetaste hero .moveDown …" at bounding box center [360, 147] width 164 height 83
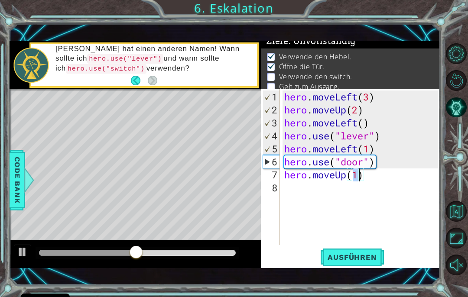
type textarea "hero.moveUp(2)"
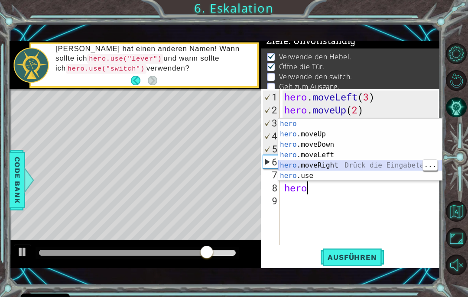
click at [339, 163] on div "hero Drück die Eingabetaste hero .moveUp Drück die Eingabetaste hero .moveDown …" at bounding box center [360, 160] width 164 height 83
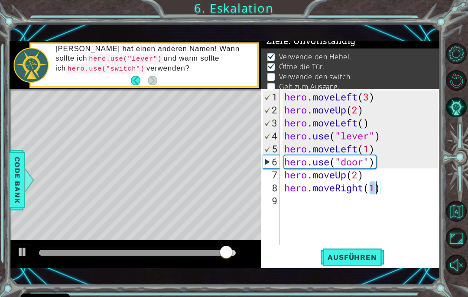
type textarea "hero.moveRight(2)"
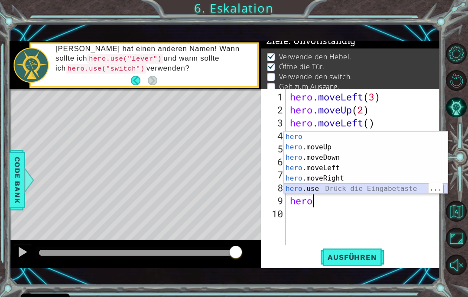
click at [375, 186] on div "hero Drück die Eingabetaste hero .moveUp Drück die Eingabetaste hero .moveDown …" at bounding box center [366, 173] width 164 height 83
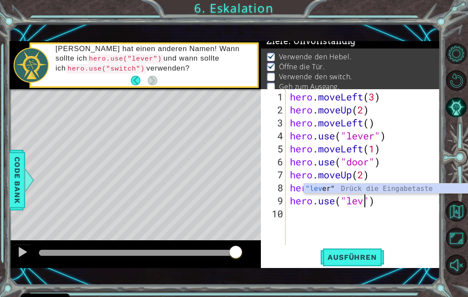
scroll to position [0, 4]
click at [365, 255] on span "Ausführen" at bounding box center [352, 257] width 66 height 9
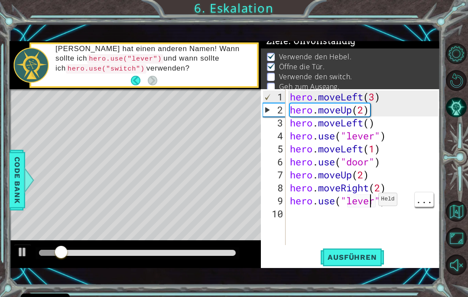
click at [371, 203] on div "hero . moveLeft ( 3 ) hero . moveUp ( 2 ) hero . moveLeft ( ) hero . use ( "lev…" at bounding box center [365, 182] width 155 height 182
click at [374, 201] on div "hero . moveLeft ( 3 ) hero . moveUp ( 2 ) hero . moveLeft ( ) hero . use ( "lev…" at bounding box center [365, 182] width 155 height 182
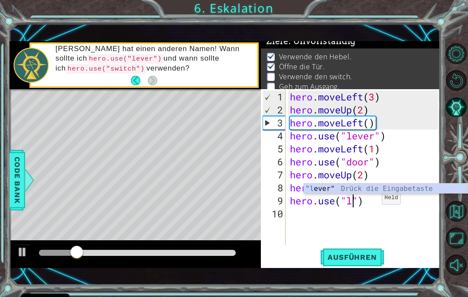
scroll to position [0, 3]
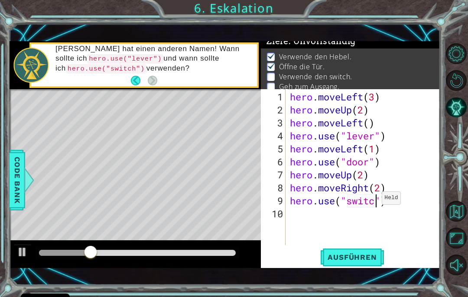
type textarea "hero.use("switch")"
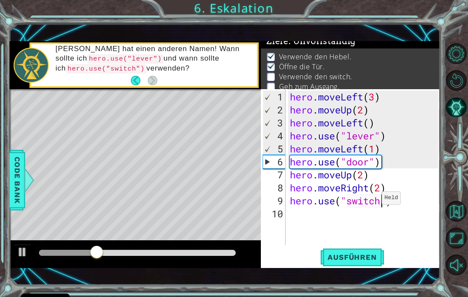
scroll to position [0, 0]
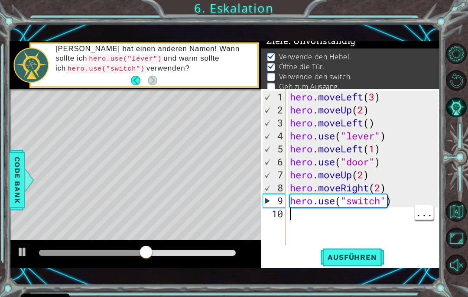
click at [369, 254] on span "Ausführen" at bounding box center [352, 257] width 66 height 9
click at [357, 209] on div "hero . moveLeft ( 3 ) hero . moveUp ( 2 ) hero . moveLeft ( ) hero . use ( "lev…" at bounding box center [365, 182] width 155 height 182
click at [357, 216] on div "hero . moveLeft ( 3 ) hero . moveUp ( 2 ) hero . moveLeft ( ) hero . use ( "lev…" at bounding box center [365, 182] width 155 height 182
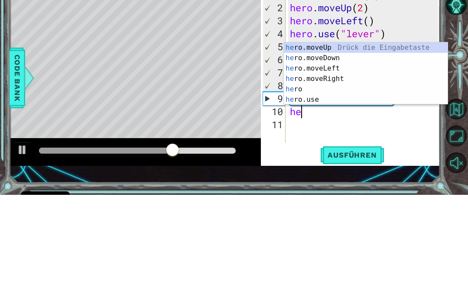
scroll to position [0, 0]
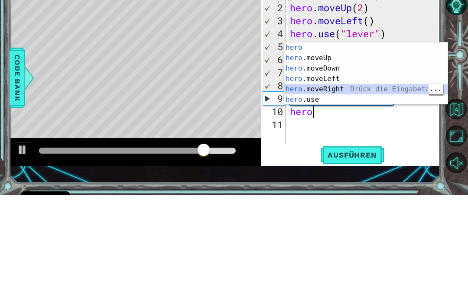
click at [362, 145] on div "hero Drück die Eingabetaste hero .moveUp Drück die Eingabetaste hero .moveDown …" at bounding box center [366, 186] width 164 height 83
type textarea "hero.moveRight(1)"
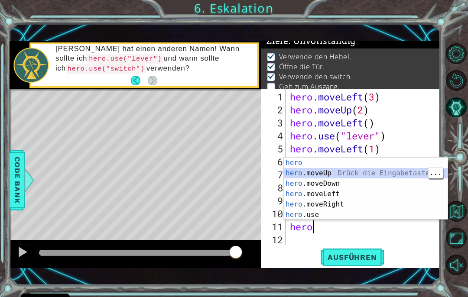
click at [365, 172] on div "hero Drück die Eingabetaste hero .moveUp Drück die Eingabetaste hero .moveDown …" at bounding box center [366, 199] width 164 height 83
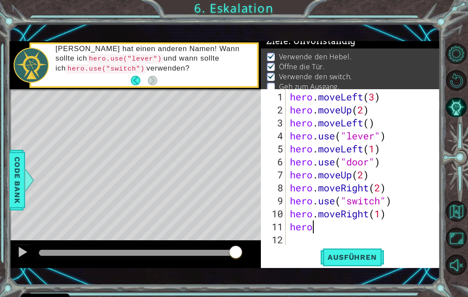
type textarea "hero.moveUp(1)"
click at [383, 256] on span "Ausführen" at bounding box center [352, 257] width 66 height 9
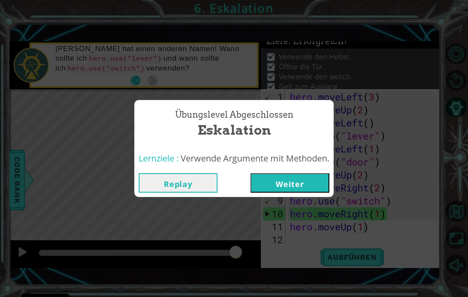
click at [289, 177] on button "Weiter" at bounding box center [289, 182] width 79 height 19
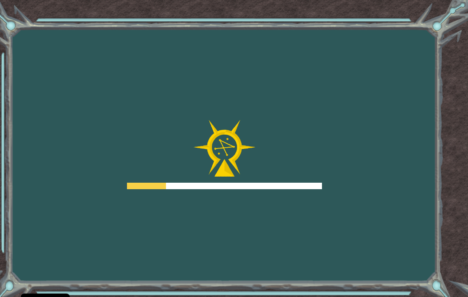
click at [287, 181] on div at bounding box center [224, 154] width 195 height 69
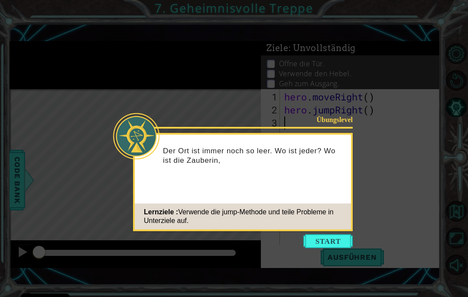
click at [339, 239] on button "Start" at bounding box center [327, 241] width 49 height 14
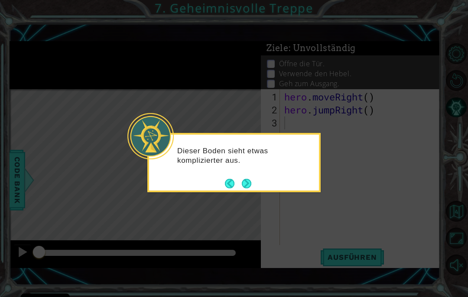
click at [252, 184] on button "Next" at bounding box center [246, 183] width 10 height 10
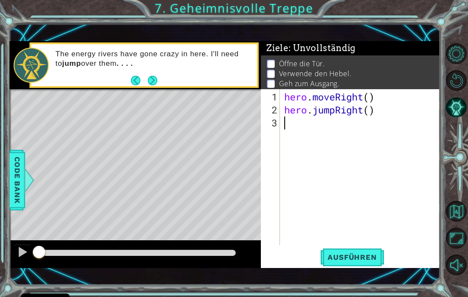
click at [356, 265] on button "Ausführen" at bounding box center [352, 258] width 66 height 18
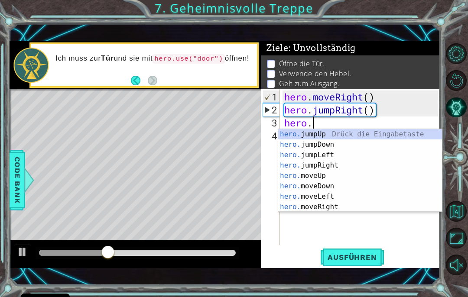
scroll to position [0, 1]
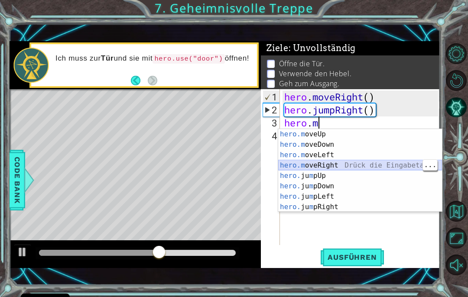
click at [350, 166] on div "hero.m oveUp Drück die Eingabetaste hero.m oveDown Drück die Eingabetaste hero.…" at bounding box center [360, 181] width 164 height 104
type textarea "hero.moveRight(1)"
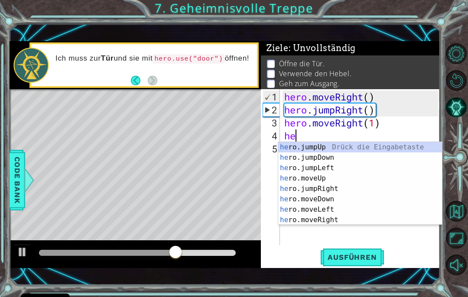
scroll to position [0, 0]
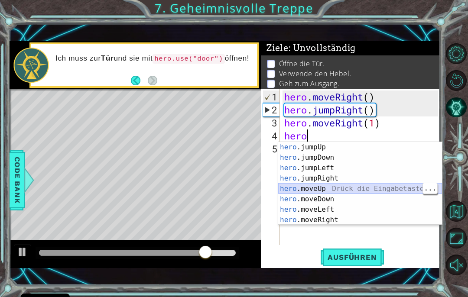
click at [341, 184] on div "hero .jumpUp Drück die Eingabetaste hero .jumpDown Drück die Eingabetaste hero …" at bounding box center [360, 194] width 164 height 104
type textarea "hero.moveUp(1)"
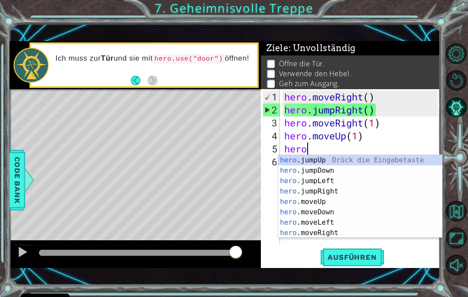
scroll to position [10, 0]
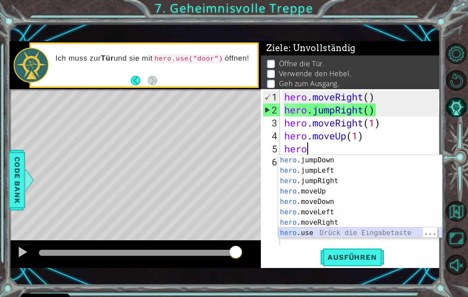
click at [334, 232] on div "hero .jumpDown Drück die Eingabetaste hero .jumpLeft Drück die Eingabetaste her…" at bounding box center [360, 207] width 164 height 104
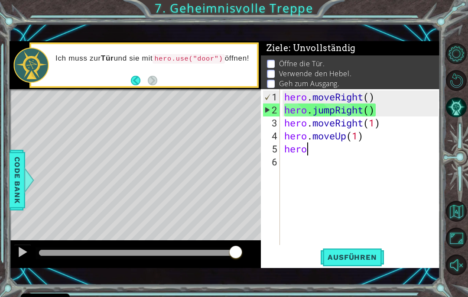
type textarea "hero.use("name")"
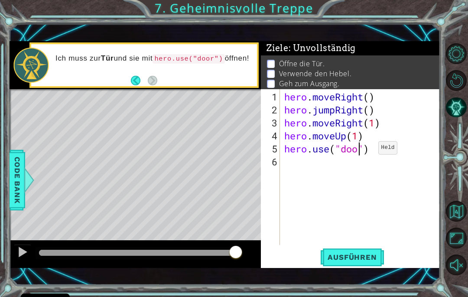
scroll to position [0, 3]
type textarea "hero.use("door")"
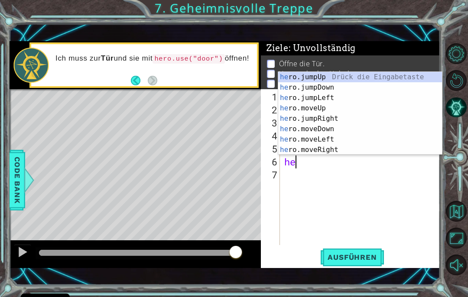
scroll to position [0, 0]
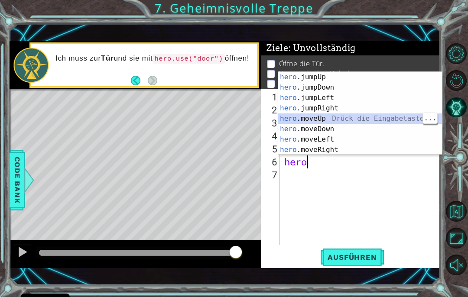
click at [362, 118] on div "hero .jumpUp Drück die Eingabetaste hero .jumpDown Drück die Eingabetaste hero …" at bounding box center [360, 124] width 164 height 104
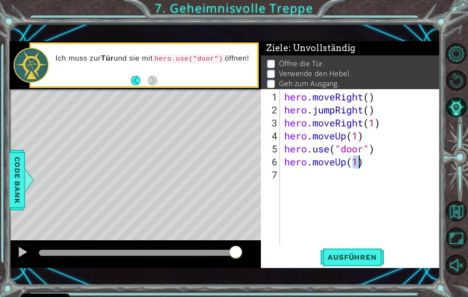
type textarea "hero.moveUp(2)"
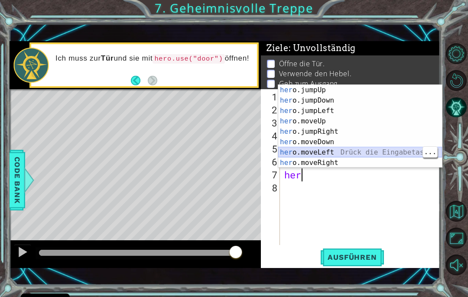
click at [359, 151] on div "her o.jumpUp Drück die Eingabetaste her o.jumpDown Drück die Eingabetaste her o…" at bounding box center [360, 137] width 164 height 104
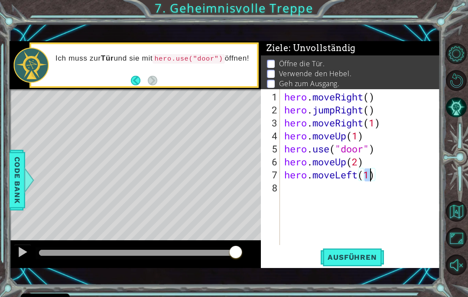
type textarea "hero.moveLeft(2)"
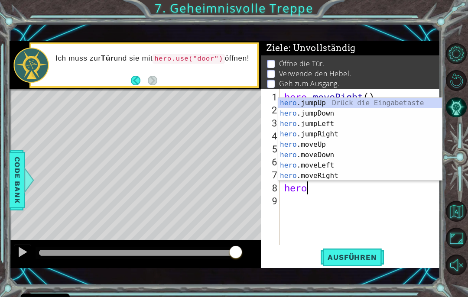
scroll to position [10, 0]
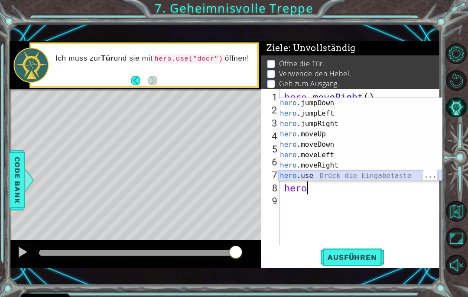
click at [363, 173] on div "hero .jumpDown Drück die Eingabetaste hero .jumpLeft Drück die Eingabetaste her…" at bounding box center [360, 150] width 164 height 104
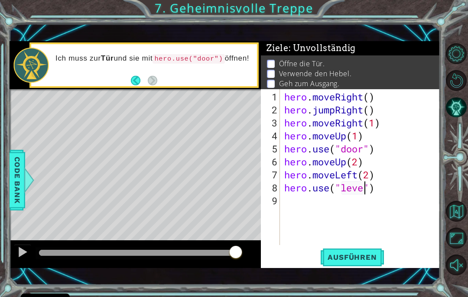
scroll to position [0, 4]
type textarea "hero.use("lever")"
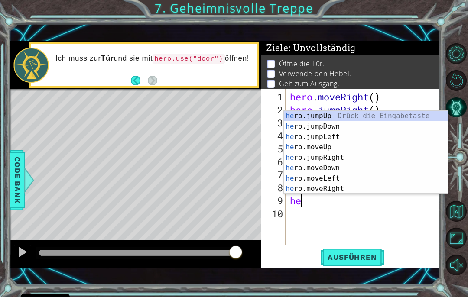
scroll to position [0, 0]
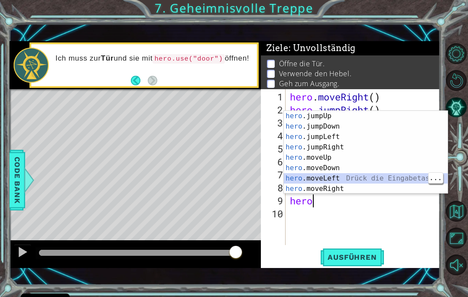
click at [352, 175] on div "hero .jumpUp Drück die Eingabetaste hero .jumpDown Drück die Eingabetaste hero …" at bounding box center [366, 163] width 164 height 104
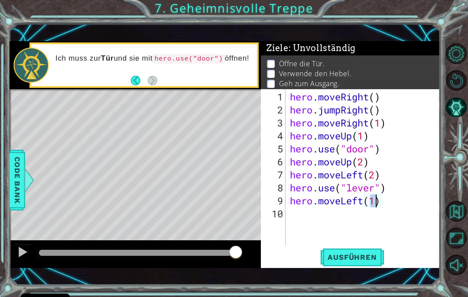
type textarea "hero.moveLeft(2)"
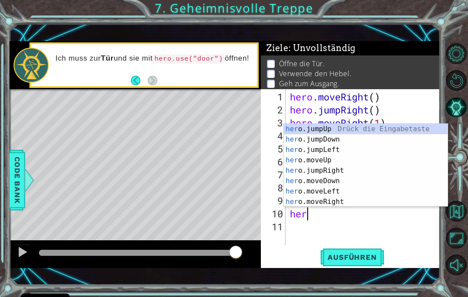
type textarea "hero"
click at [367, 127] on div "hero .jumpUp Drück die Eingabetaste hero .jumpDown Drück die Eingabetaste hero …" at bounding box center [366, 176] width 164 height 104
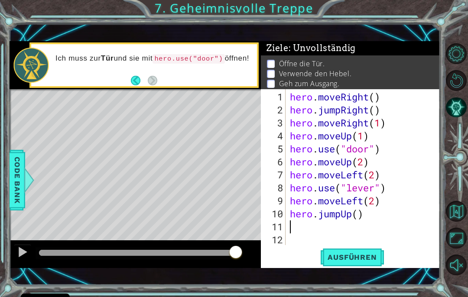
type textarea "hero.moveRight(1)"
click at [309, 226] on div "hero . moveRight ( ) hero . jumpRight ( ) hero . moveRight ( 1 ) hero . moveUp …" at bounding box center [365, 182] width 155 height 182
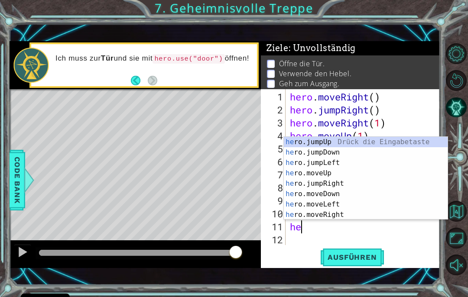
scroll to position [0, 0]
type textarea "hero"
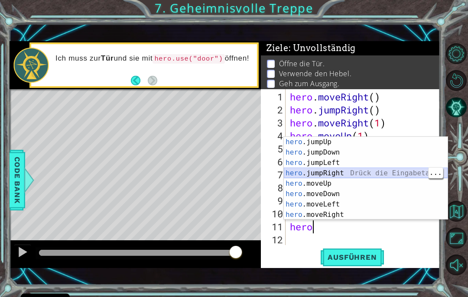
click at [346, 173] on div "hero .jumpUp Drück die Eingabetaste hero .jumpDown Drück die Eingabetaste hero …" at bounding box center [366, 189] width 164 height 104
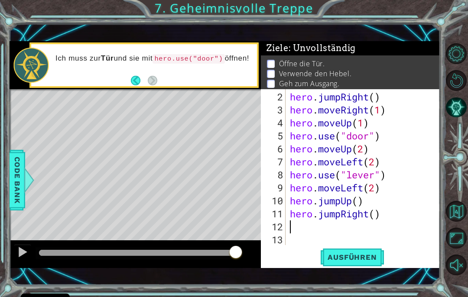
scroll to position [13, 0]
type textarea "hero.jumpRight()"
click at [362, 226] on div "hero . jumpRight ( ) hero . moveRight ( 1 ) hero . moveUp ( 1 ) hero . use ( "d…" at bounding box center [365, 182] width 154 height 182
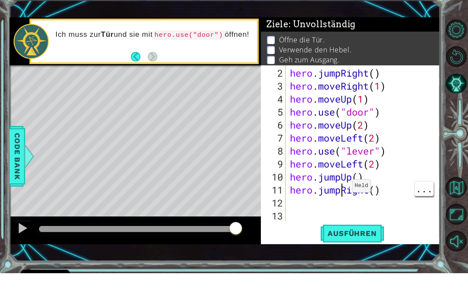
click at [344, 189] on div "hero . jumpRight ( ) hero . moveRight ( 1 ) hero . moveUp ( 1 ) hero . use ( "d…" at bounding box center [365, 182] width 154 height 182
click at [367, 253] on span "Ausführen" at bounding box center [352, 257] width 66 height 9
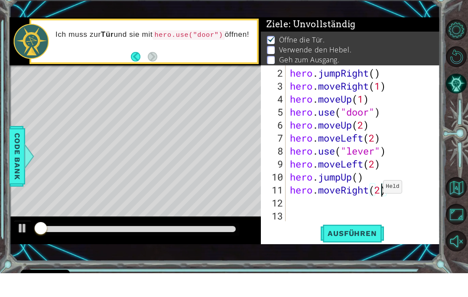
scroll to position [2, 0]
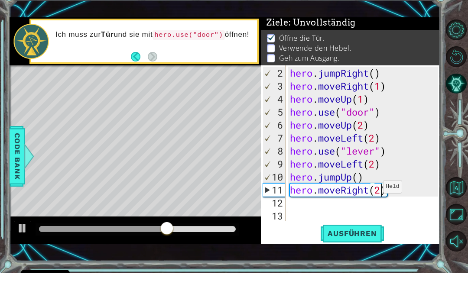
click at [376, 249] on button "Ausführen" at bounding box center [352, 258] width 66 height 18
click at [375, 138] on div "hero . jumpRight ( ) hero . moveRight ( 1 ) hero . moveUp ( 1 ) hero . use ( "d…" at bounding box center [365, 182] width 154 height 182
type textarea "hero.moveLeft(1)"
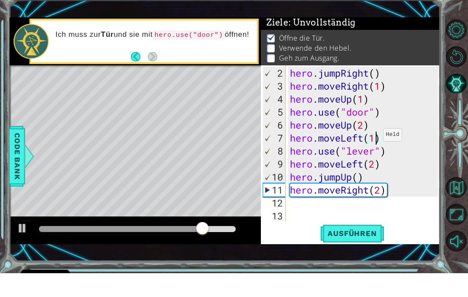
click at [372, 220] on div "hero . jumpRight ( ) hero . moveRight ( 1 ) hero . moveUp ( 1 ) hero . use ( "d…" at bounding box center [365, 182] width 154 height 182
click at [368, 253] on span "Ausführen" at bounding box center [352, 257] width 66 height 9
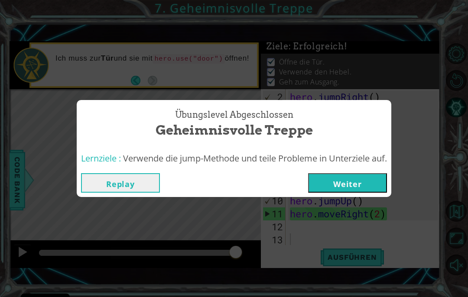
click at [366, 175] on button "Weiter" at bounding box center [347, 182] width 79 height 19
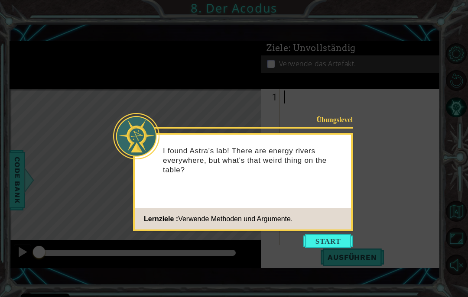
click at [352, 235] on button "Start" at bounding box center [327, 241] width 49 height 14
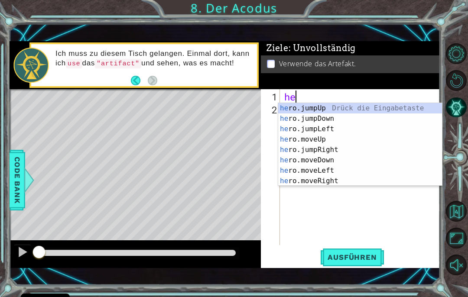
type textarea "her"
click at [387, 108] on div "her o.jumpUp Drück die Eingabetaste her o.jumpDown Drück die Eingabetaste her o…" at bounding box center [360, 155] width 164 height 104
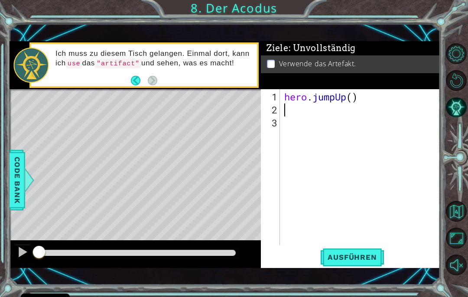
scroll to position [0, 0]
type textarea "hero.jumpUp(2)"
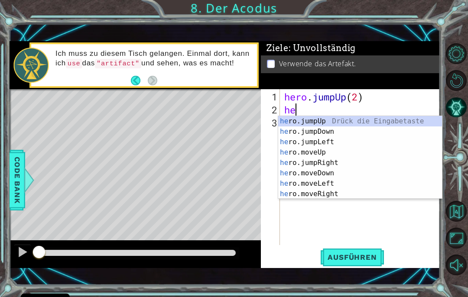
scroll to position [0, 0]
type textarea "hero"
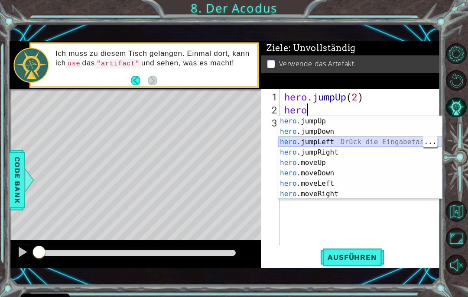
click at [350, 140] on div "hero .jumpUp Drück die Eingabetaste hero .jumpDown Drück die Eingabetaste hero …" at bounding box center [360, 168] width 164 height 104
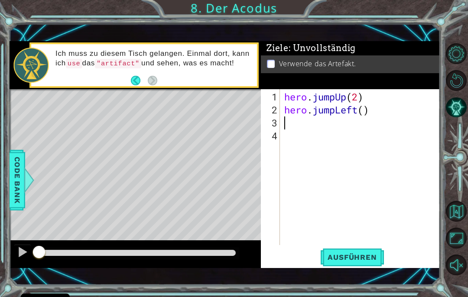
type textarea "hero.jumpLeft()"
click at [376, 128] on div "hero . jumpUp ( 2 ) hero . jumpLeft ( )" at bounding box center [362, 182] width 160 height 182
